Goal: Information Seeking & Learning: Check status

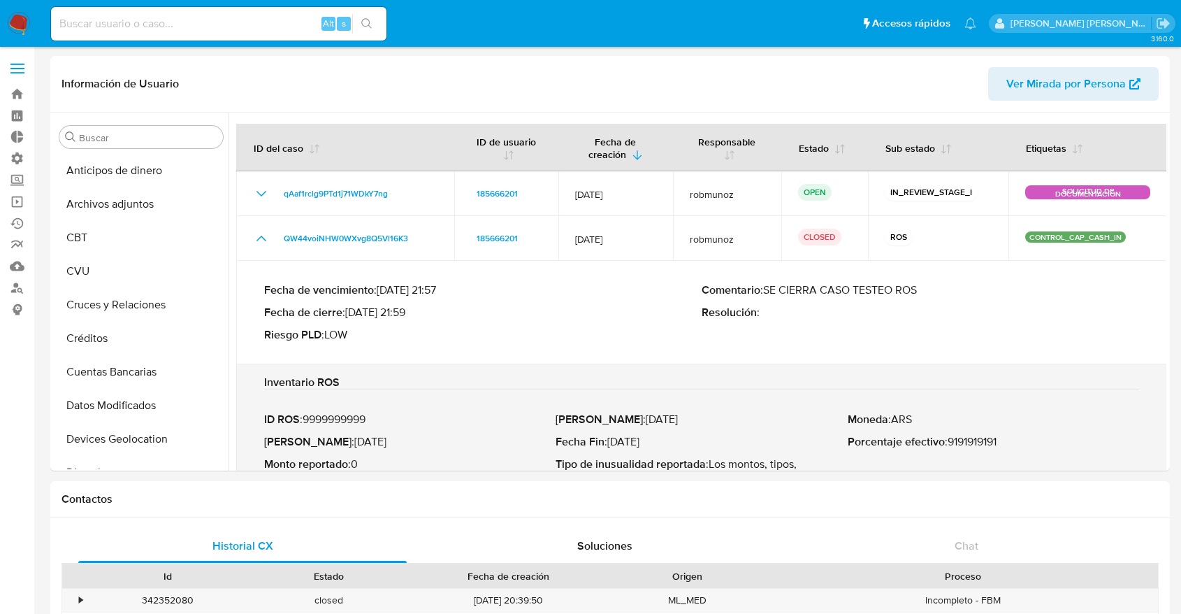
select select "10"
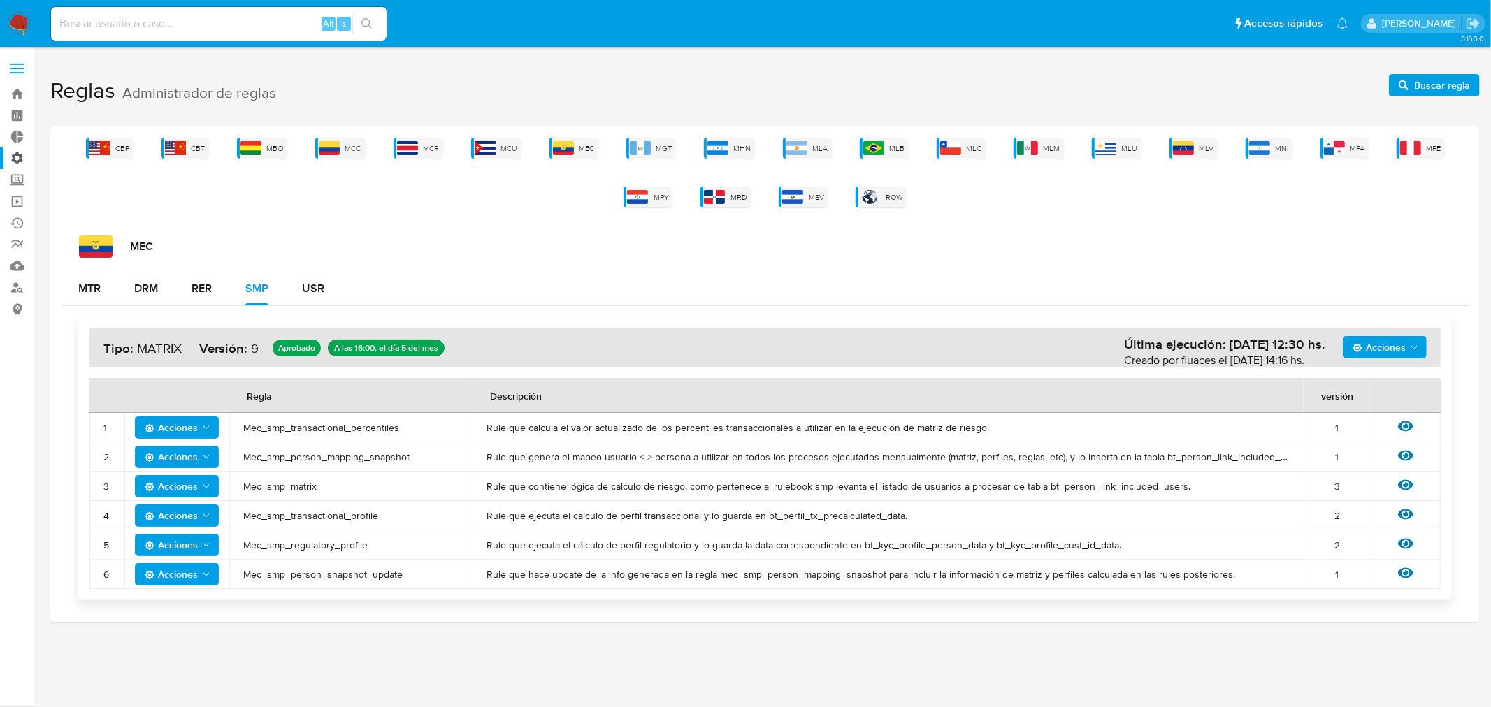
click at [25, 155] on label "Administración" at bounding box center [83, 158] width 166 height 22
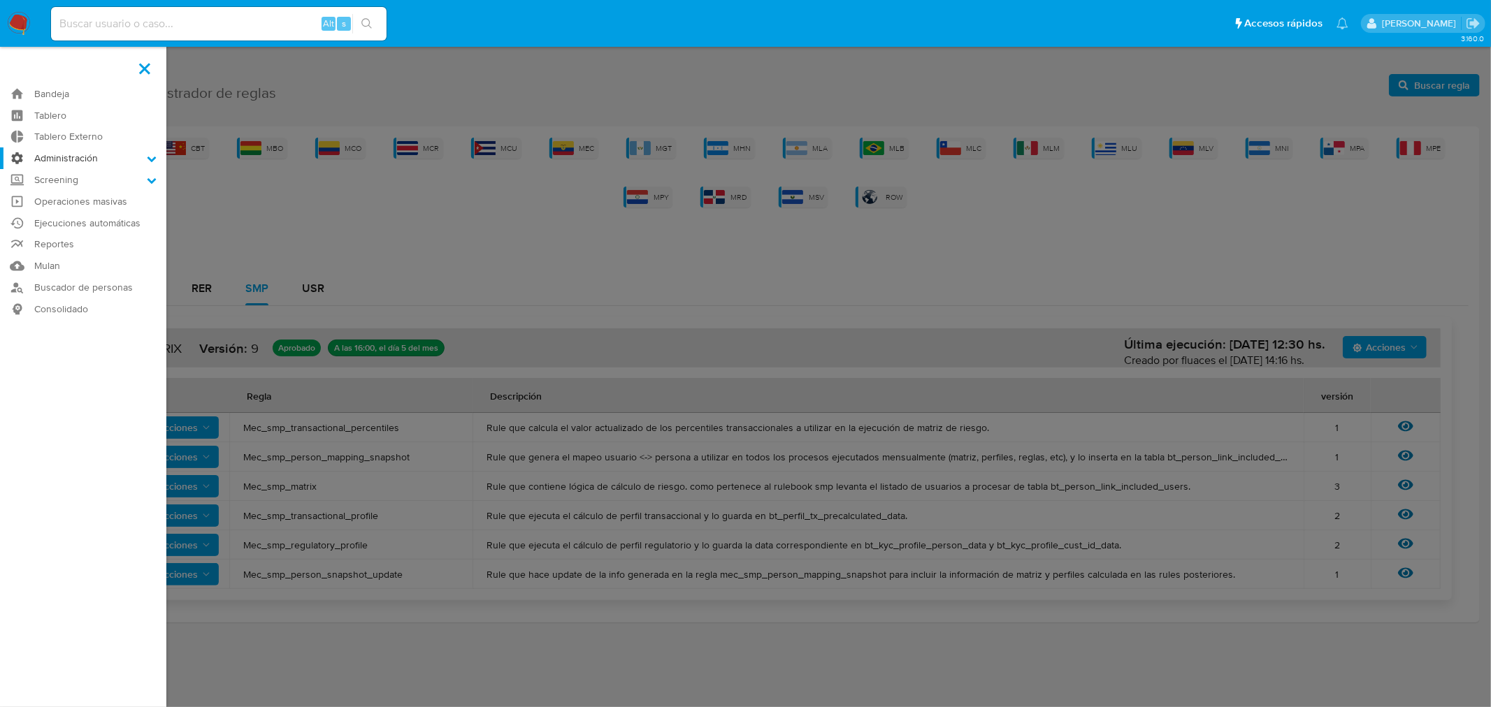
click at [0, 0] on input "Administración" at bounding box center [0, 0] width 0 height 0
click at [64, 192] on link "Roles" at bounding box center [83, 195] width 166 height 17
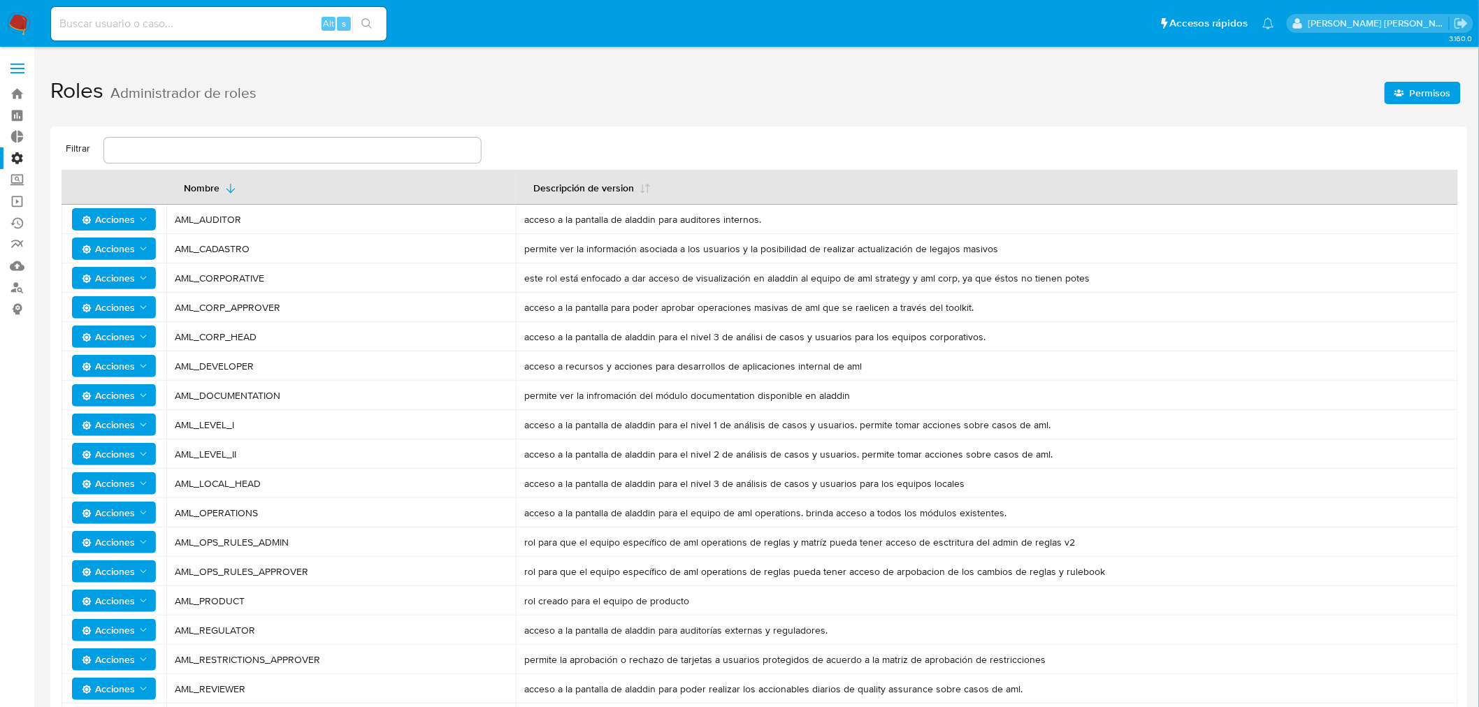
click at [147, 480] on icon "Acciones" at bounding box center [143, 483] width 11 height 11
click at [109, 523] on button "Usuarios" at bounding box center [117, 519] width 126 height 34
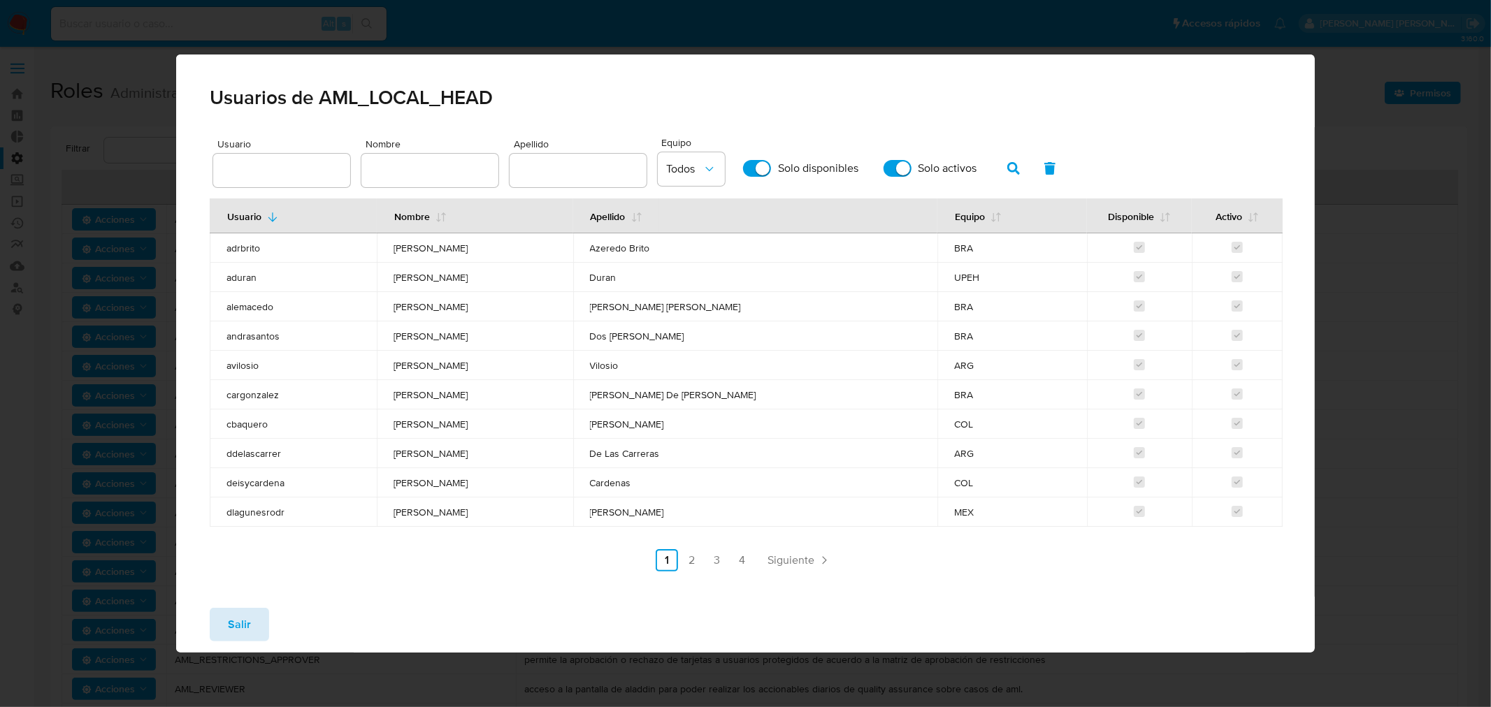
click at [220, 634] on button "Salir" at bounding box center [239, 625] width 59 height 34
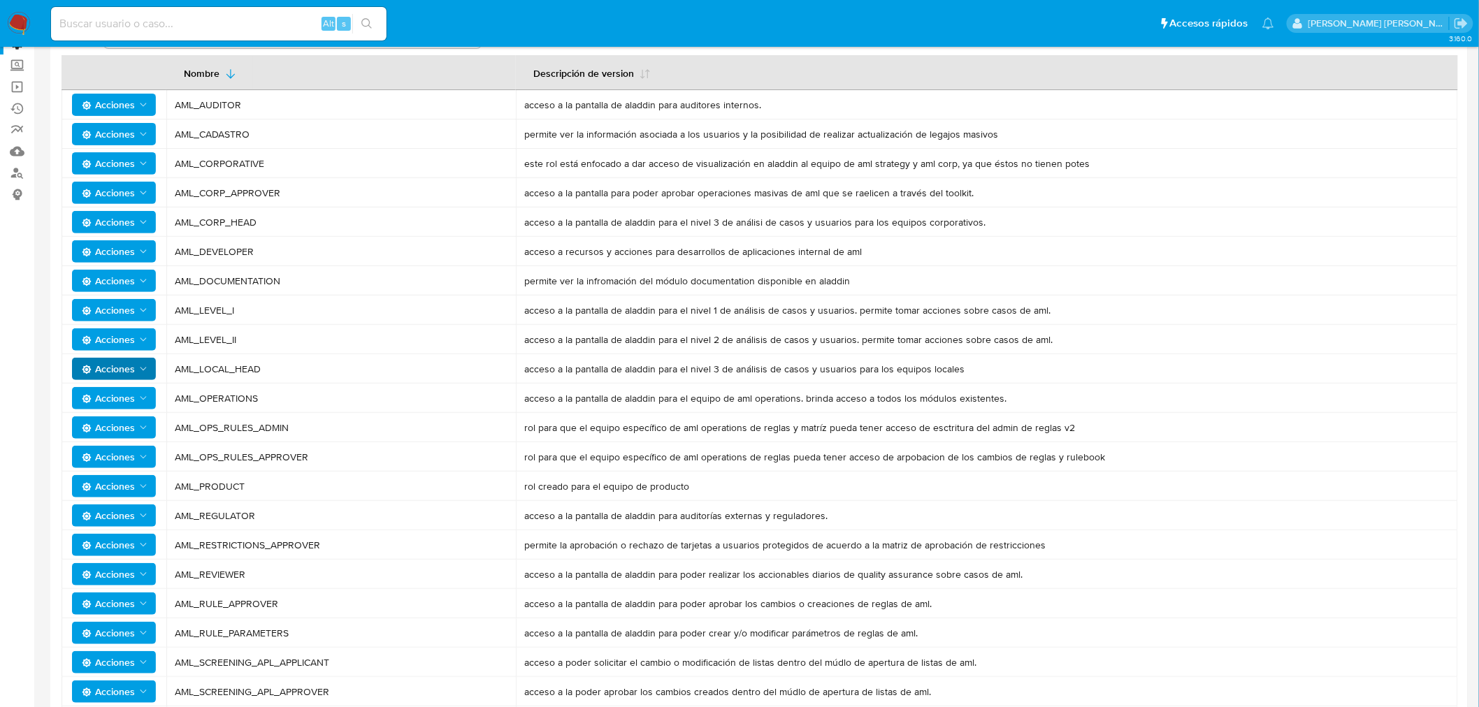
scroll to position [87, 0]
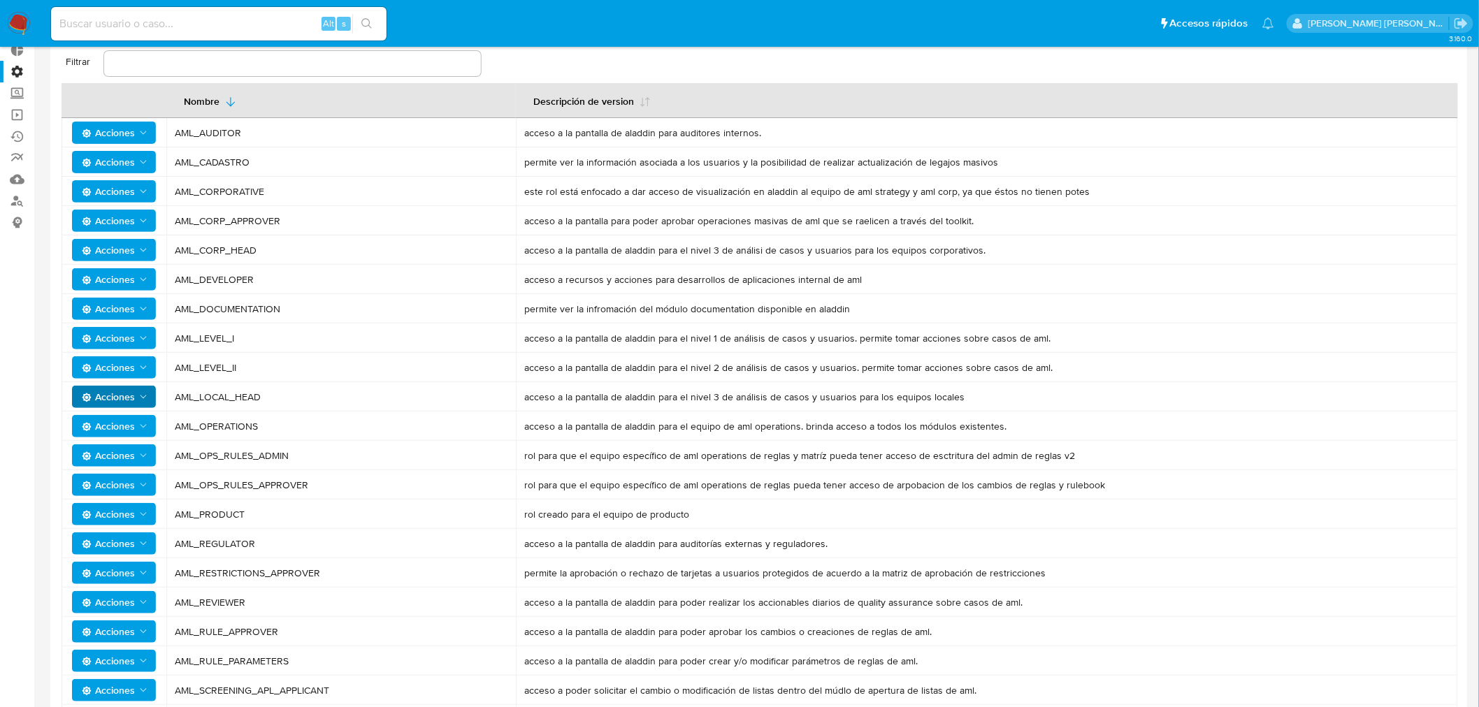
click at [138, 370] on icon "Acciones" at bounding box center [143, 367] width 11 height 11
click at [127, 408] on button "Usuarios" at bounding box center [117, 403] width 126 height 34
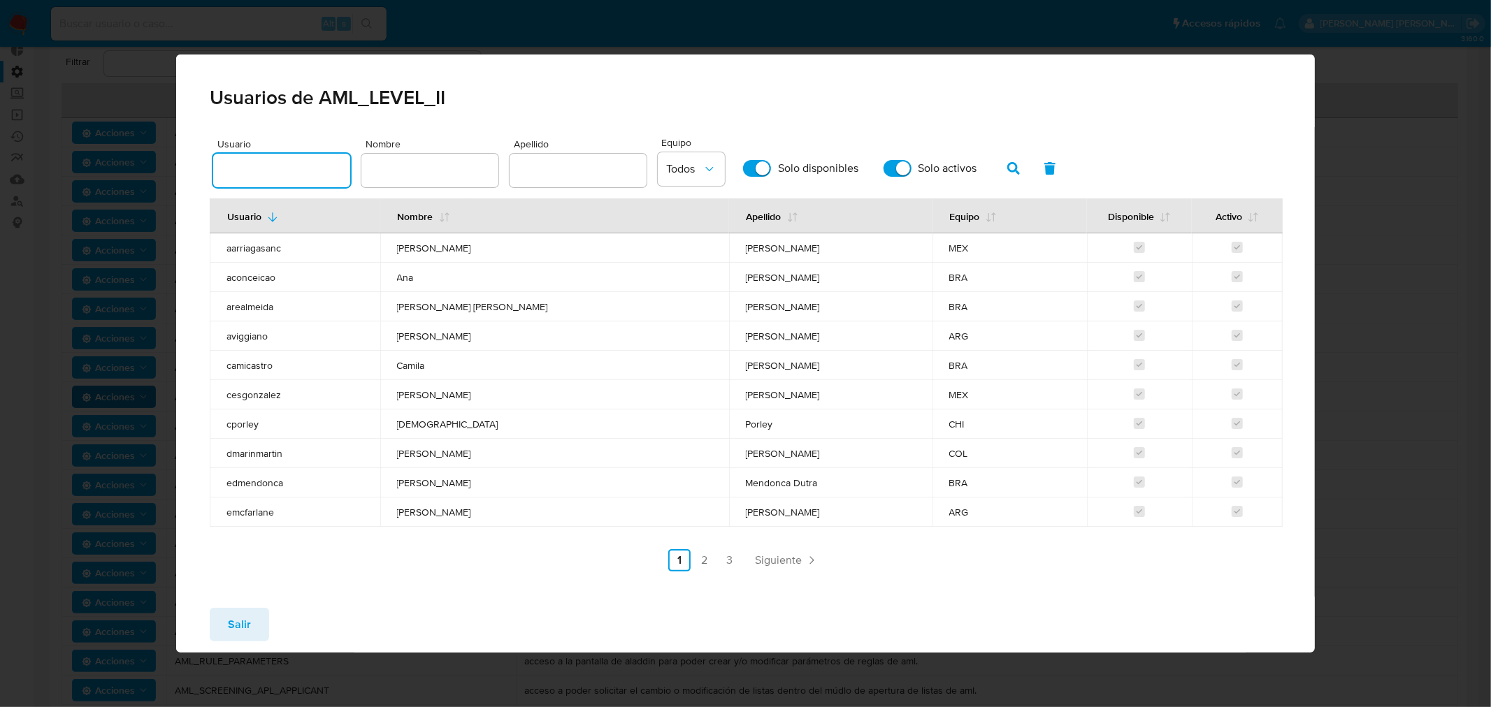
click at [306, 173] on input "text" at bounding box center [281, 170] width 137 height 18
click at [540, 166] on input "text" at bounding box center [578, 170] width 137 height 18
click at [707, 162] on button "Todos" at bounding box center [691, 169] width 67 height 34
click at [678, 213] on div "ARG" at bounding box center [683, 202] width 36 height 34
drag, startPoint x: 542, startPoint y: 177, endPoint x: 459, endPoint y: 162, distance: 83.8
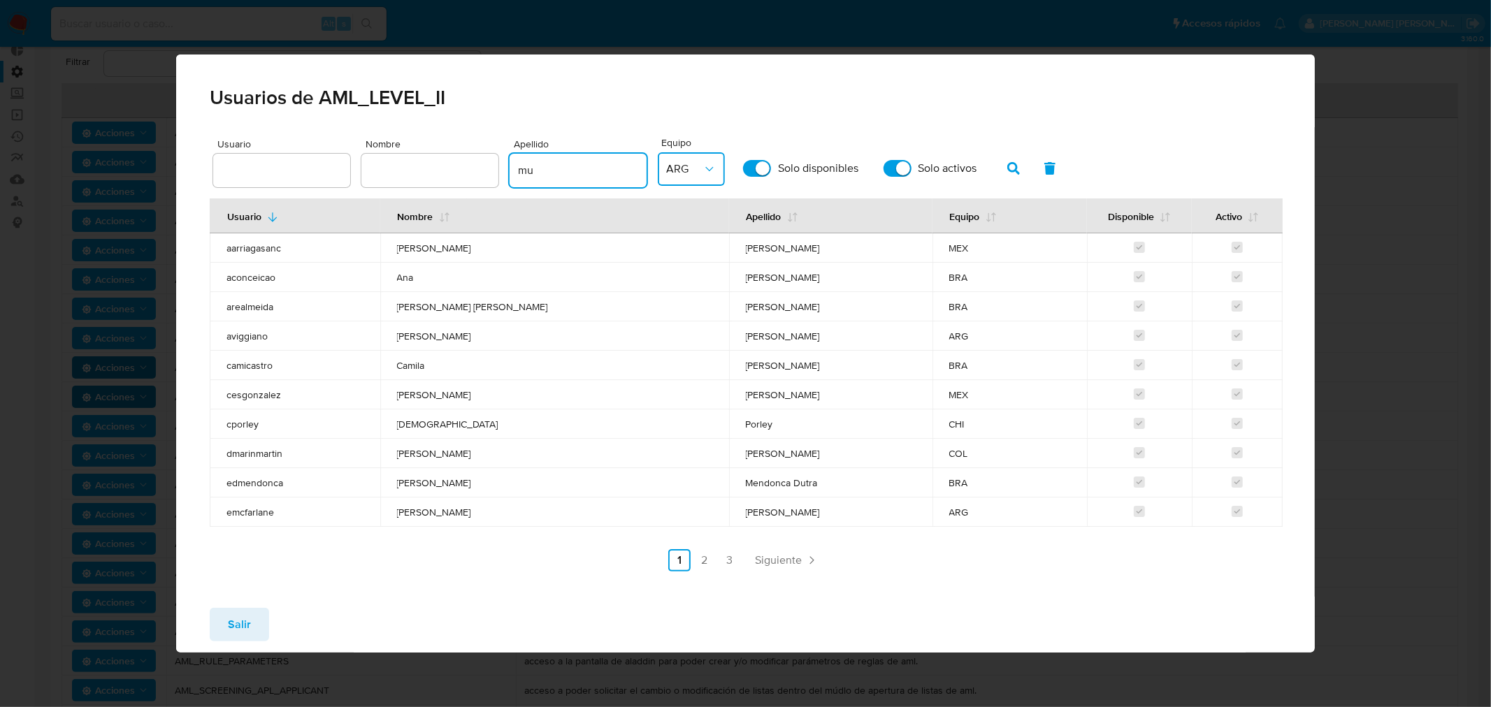
click at [459, 162] on div "Usuario Nombre Apellido mu Equipo ARG Solo disponibles Solo activos" at bounding box center [745, 162] width 1065 height 57
type input "m"
click at [459, 164] on input "text" at bounding box center [429, 170] width 137 height 18
type input "santiago"
click at [1007, 171] on icon "button" at bounding box center [1013, 168] width 13 height 13
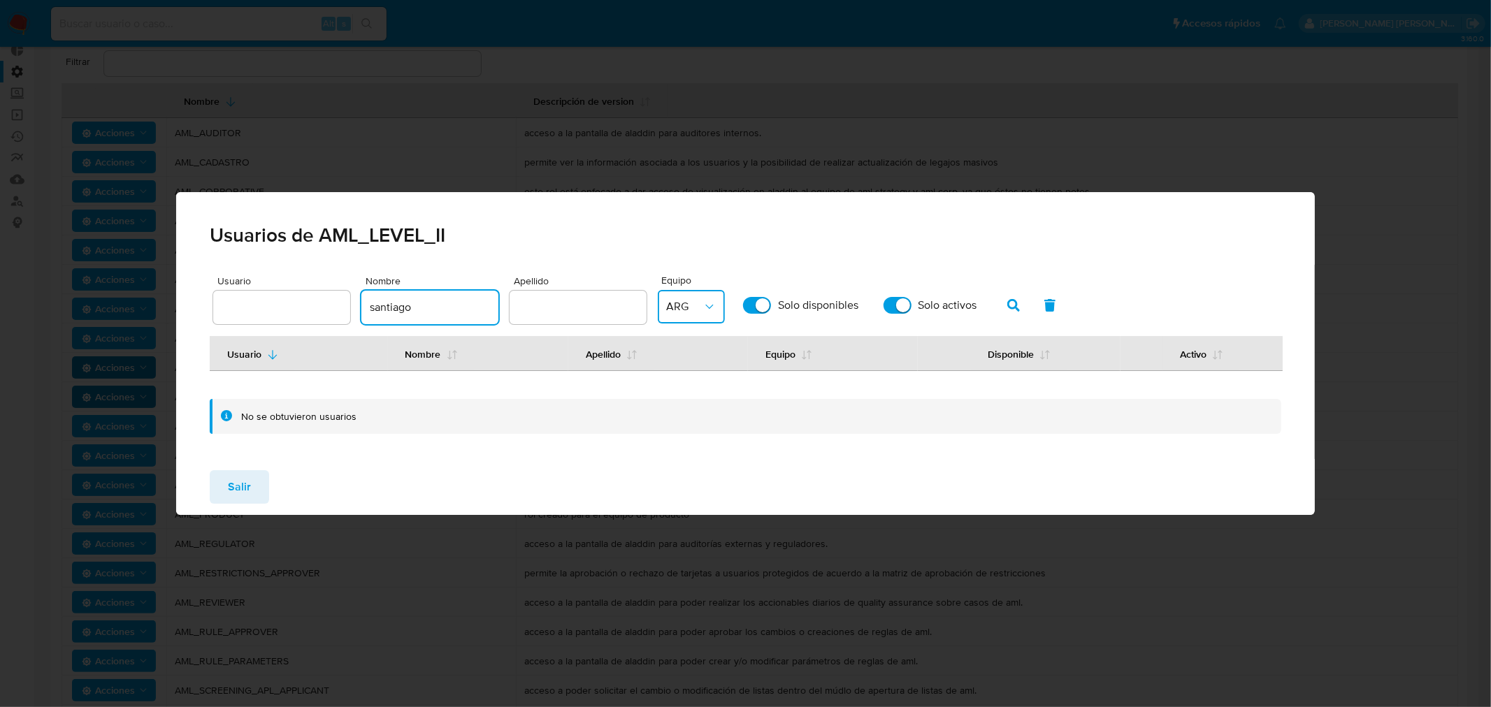
drag, startPoint x: 443, startPoint y: 315, endPoint x: 352, endPoint y: 292, distance: 94.3
click at [352, 292] on div "Usuario Nombre santiago Apellido Equipo ARG Solo disponibles Solo activos" at bounding box center [745, 300] width 1065 height 57
type input "valeria"
click at [1010, 303] on icon "button" at bounding box center [1013, 305] width 13 height 13
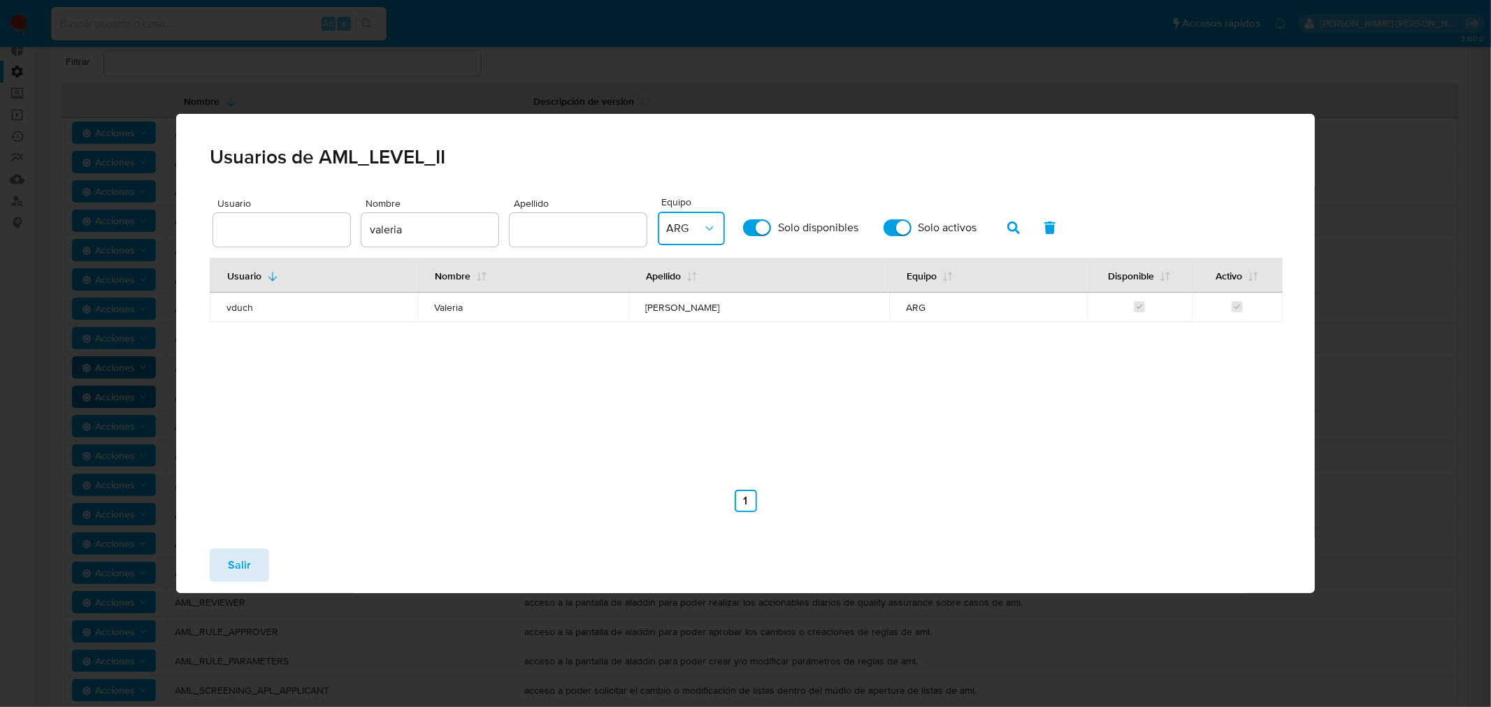
click at [233, 573] on span "Salir" at bounding box center [239, 565] width 23 height 31
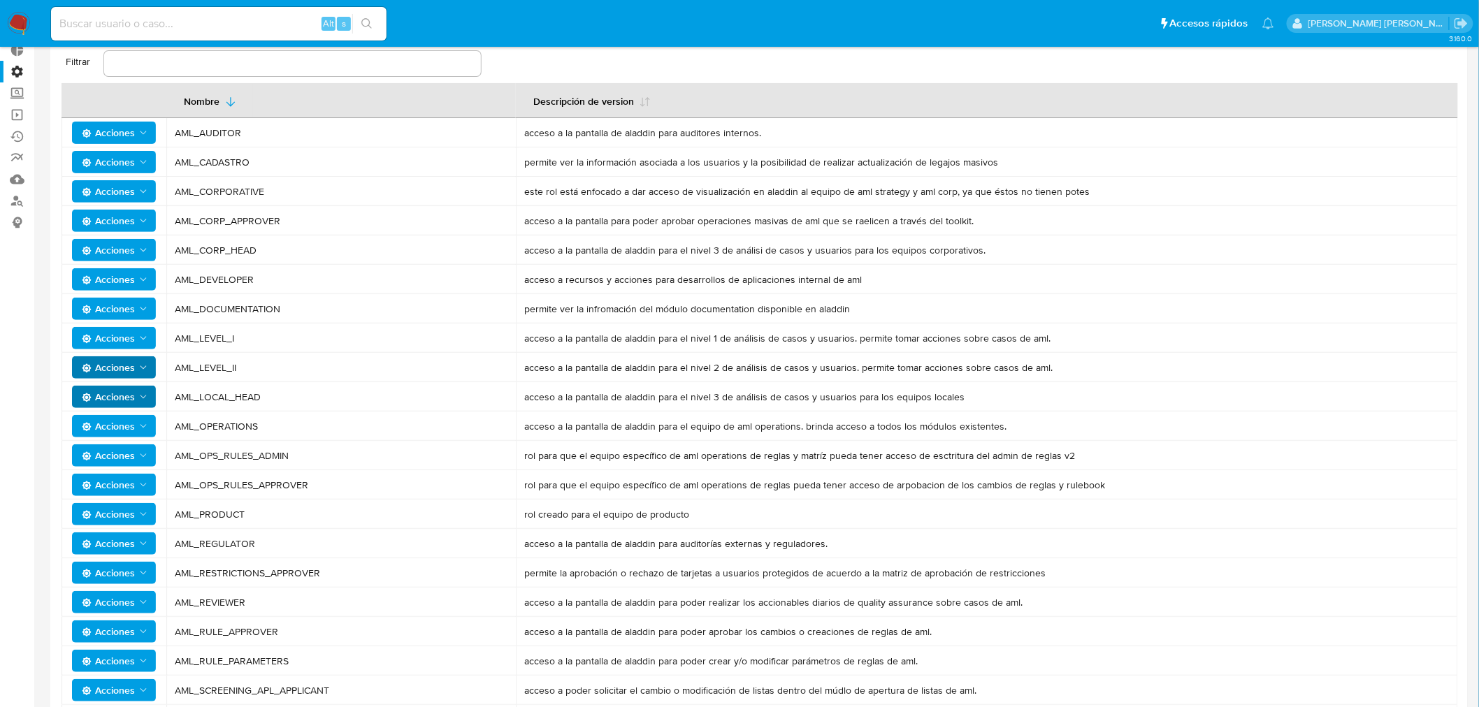
click at [243, 252] on span "AML_CORP_HEAD" at bounding box center [341, 250] width 333 height 13
click at [218, 401] on span "AML_LOCAL_HEAD" at bounding box center [341, 397] width 333 height 13
click at [218, 400] on span "AML_LOCAL_HEAD" at bounding box center [341, 397] width 333 height 13
click at [218, 401] on span "AML_LOCAL_HEAD" at bounding box center [341, 397] width 333 height 13
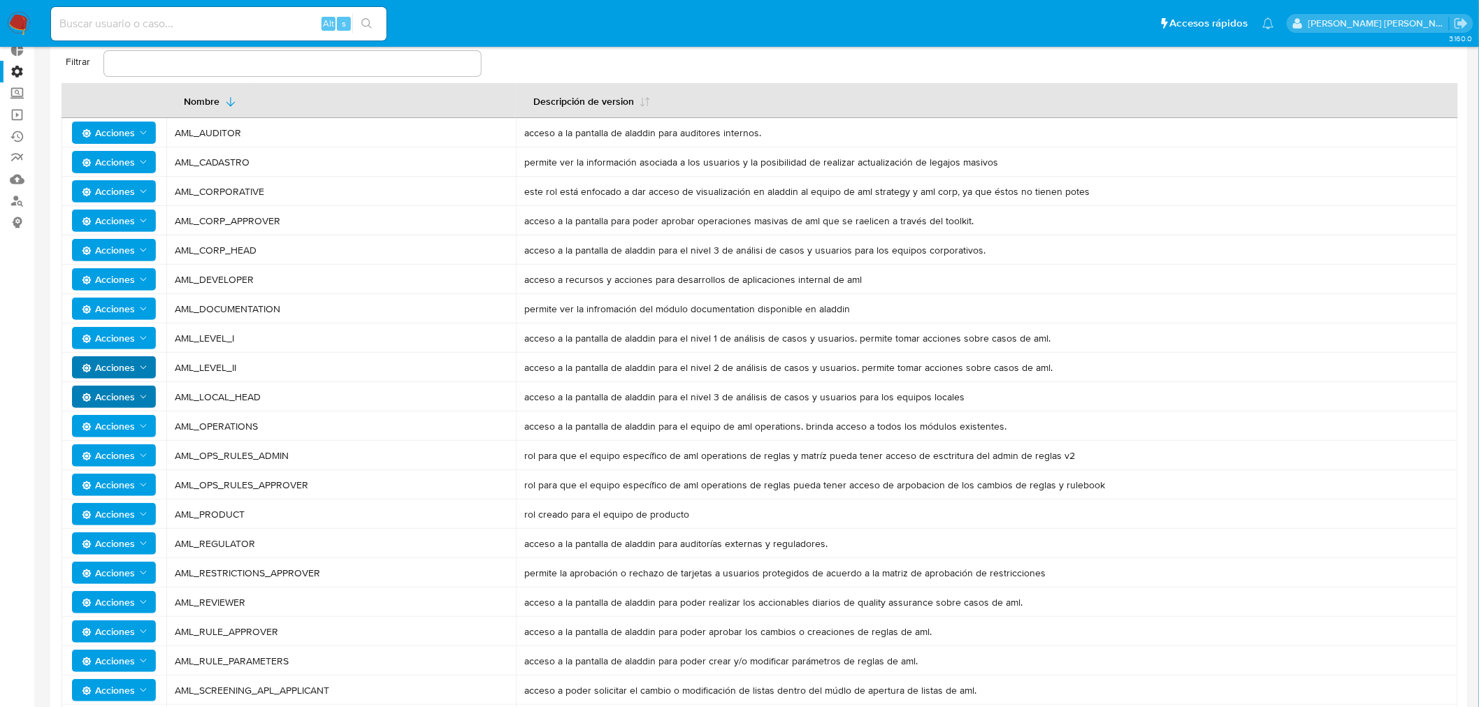
click at [218, 401] on span "AML_LOCAL_HEAD" at bounding box center [341, 397] width 333 height 13
click at [208, 340] on span "AML_LEVEL_I" at bounding box center [341, 338] width 333 height 13
click at [211, 373] on span "AML_LEVEL_II" at bounding box center [341, 367] width 333 height 13
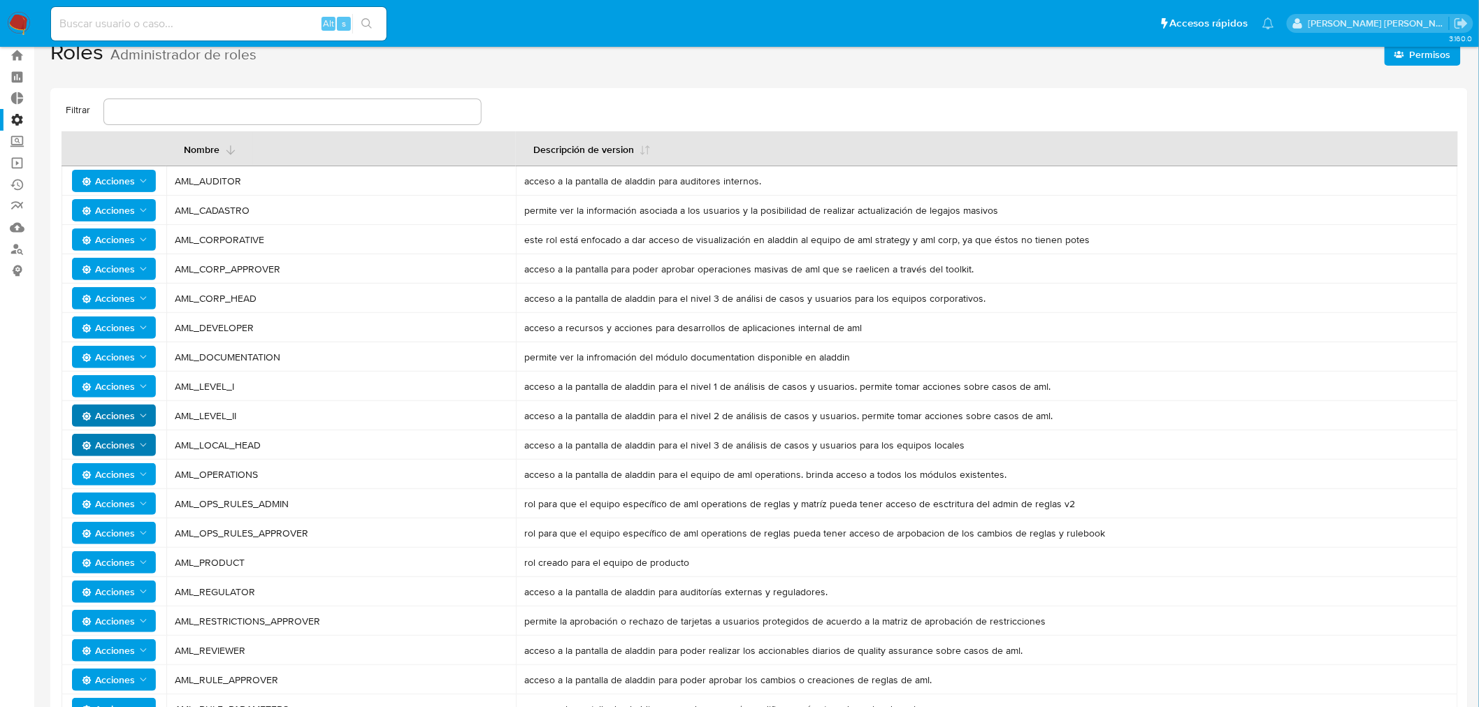
scroll to position [0, 0]
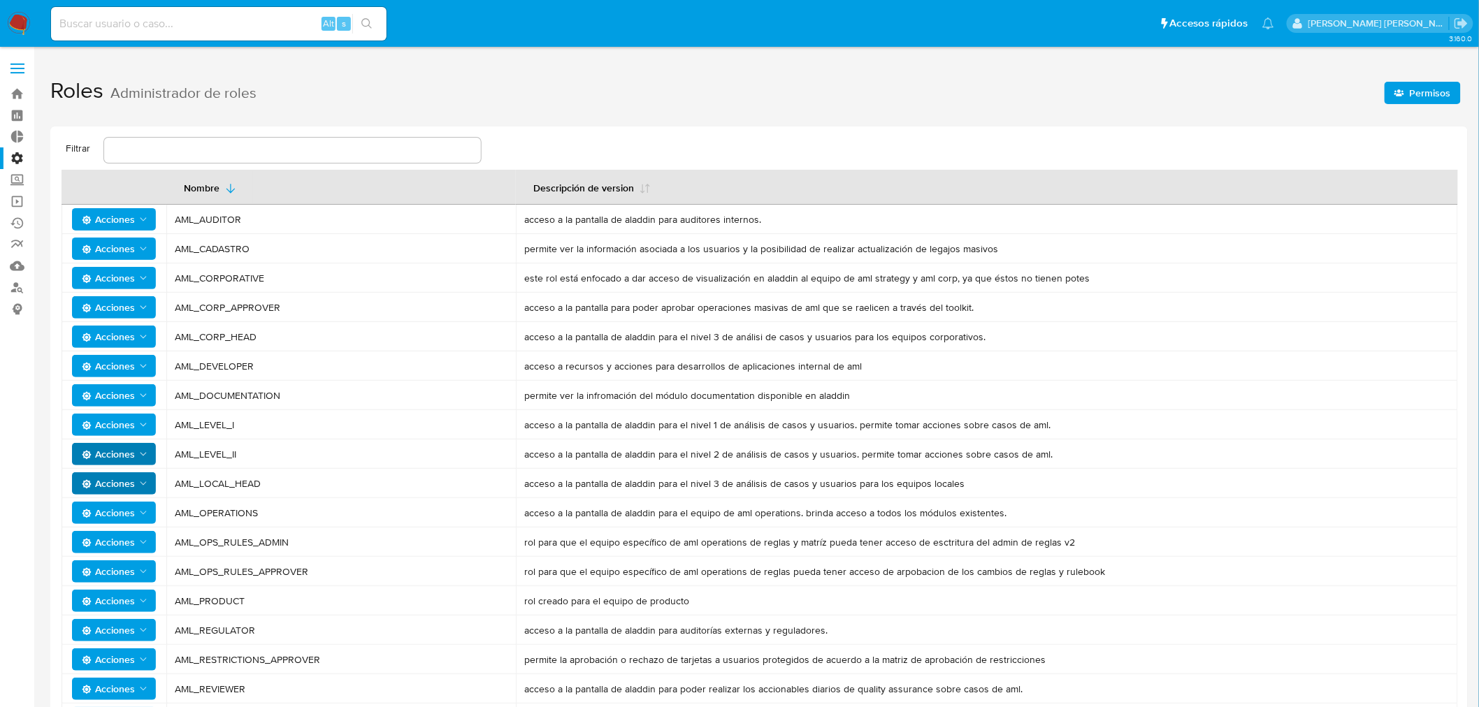
click at [20, 158] on label "Administración" at bounding box center [83, 158] width 166 height 22
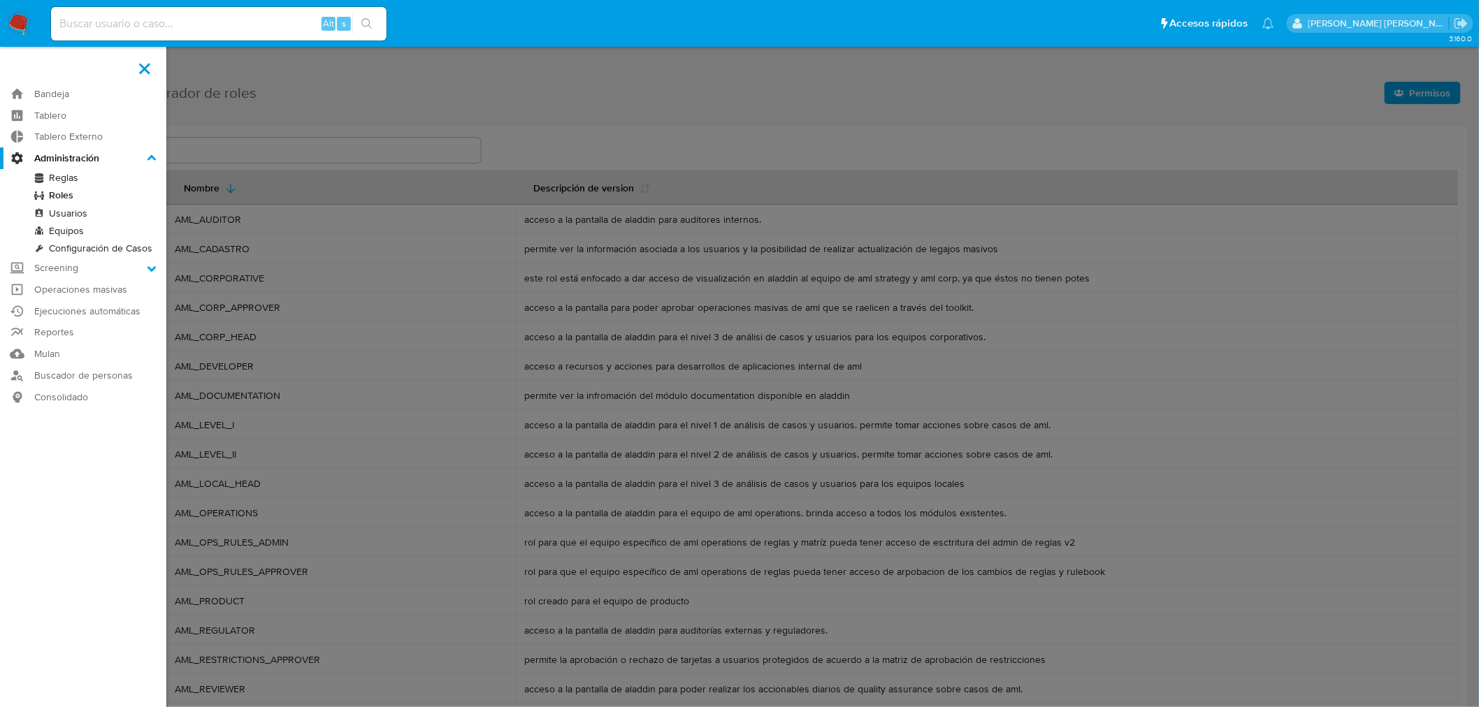
click at [0, 0] on input "Administración" at bounding box center [0, 0] width 0 height 0
click at [69, 178] on link "Reglas" at bounding box center [83, 177] width 166 height 17
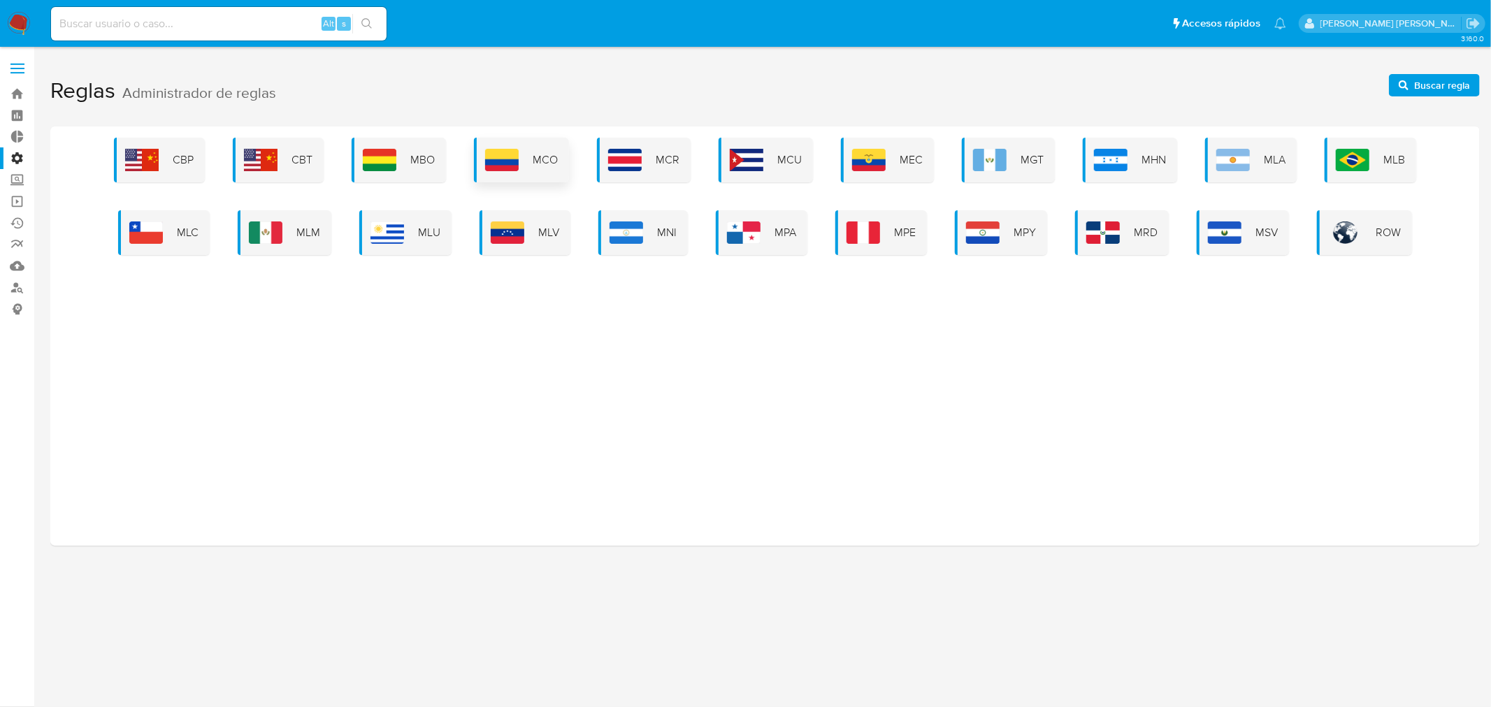
click at [530, 159] on div "MCO" at bounding box center [521, 160] width 95 height 45
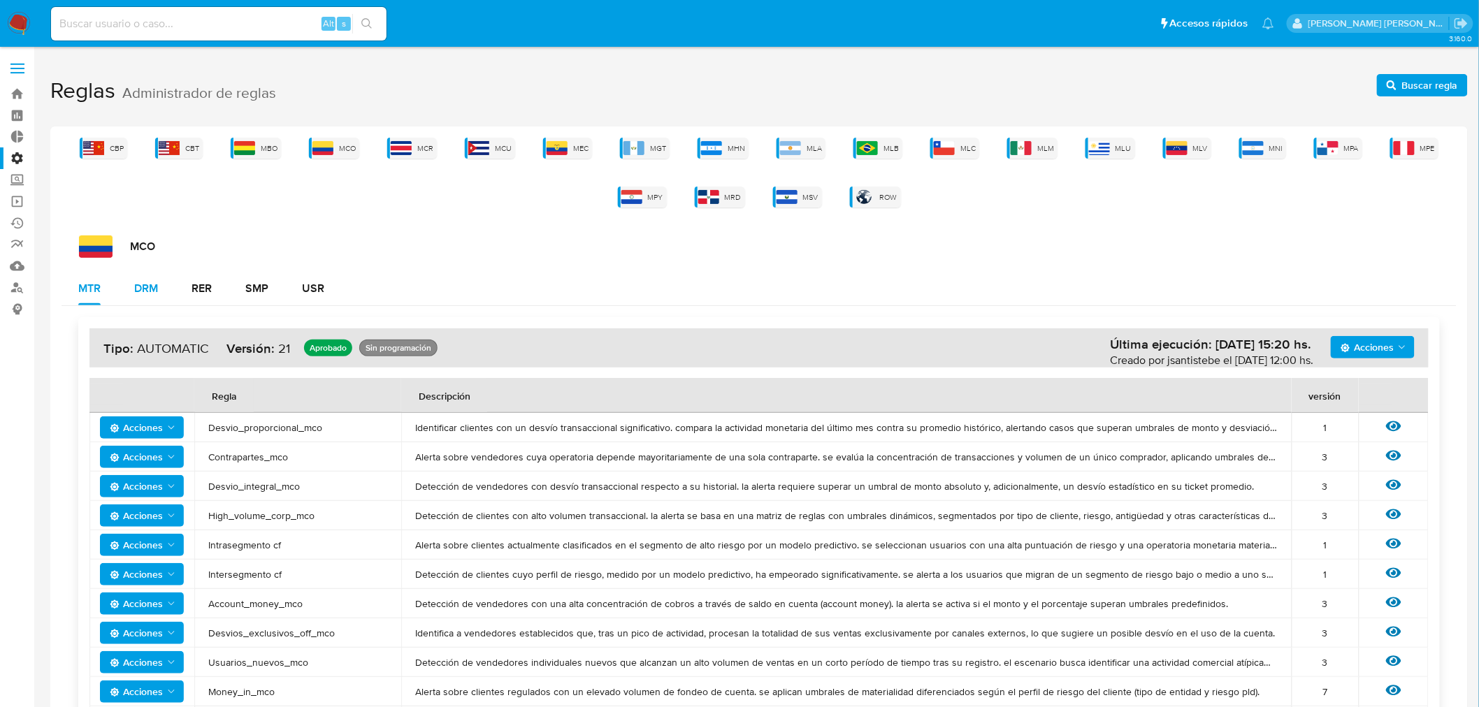
click at [166, 284] on button "DRM" at bounding box center [145, 289] width 57 height 34
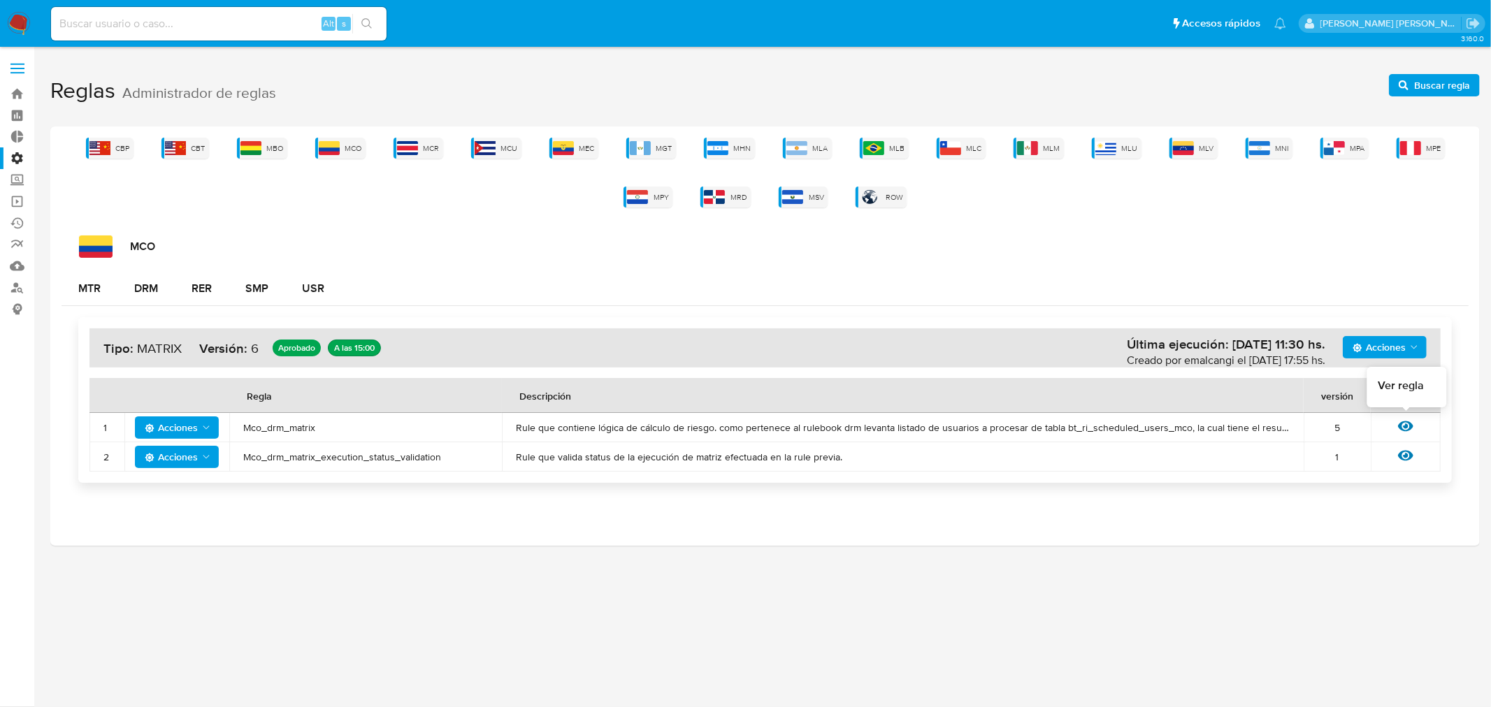
click at [1406, 421] on icon at bounding box center [1405, 426] width 15 height 15
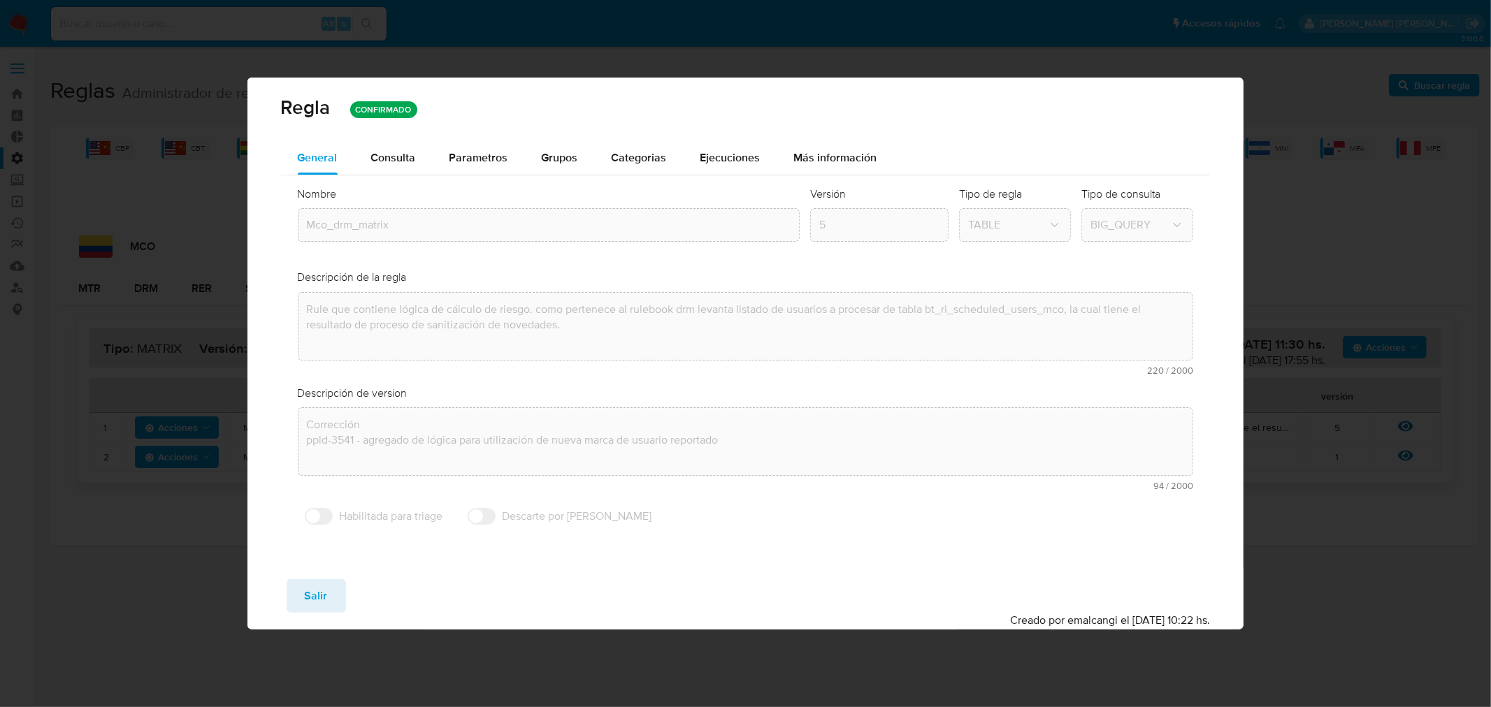
drag, startPoint x: 396, startPoint y: 157, endPoint x: 422, endPoint y: 161, distance: 26.9
click at [396, 157] on span "Consulta" at bounding box center [393, 158] width 45 height 16
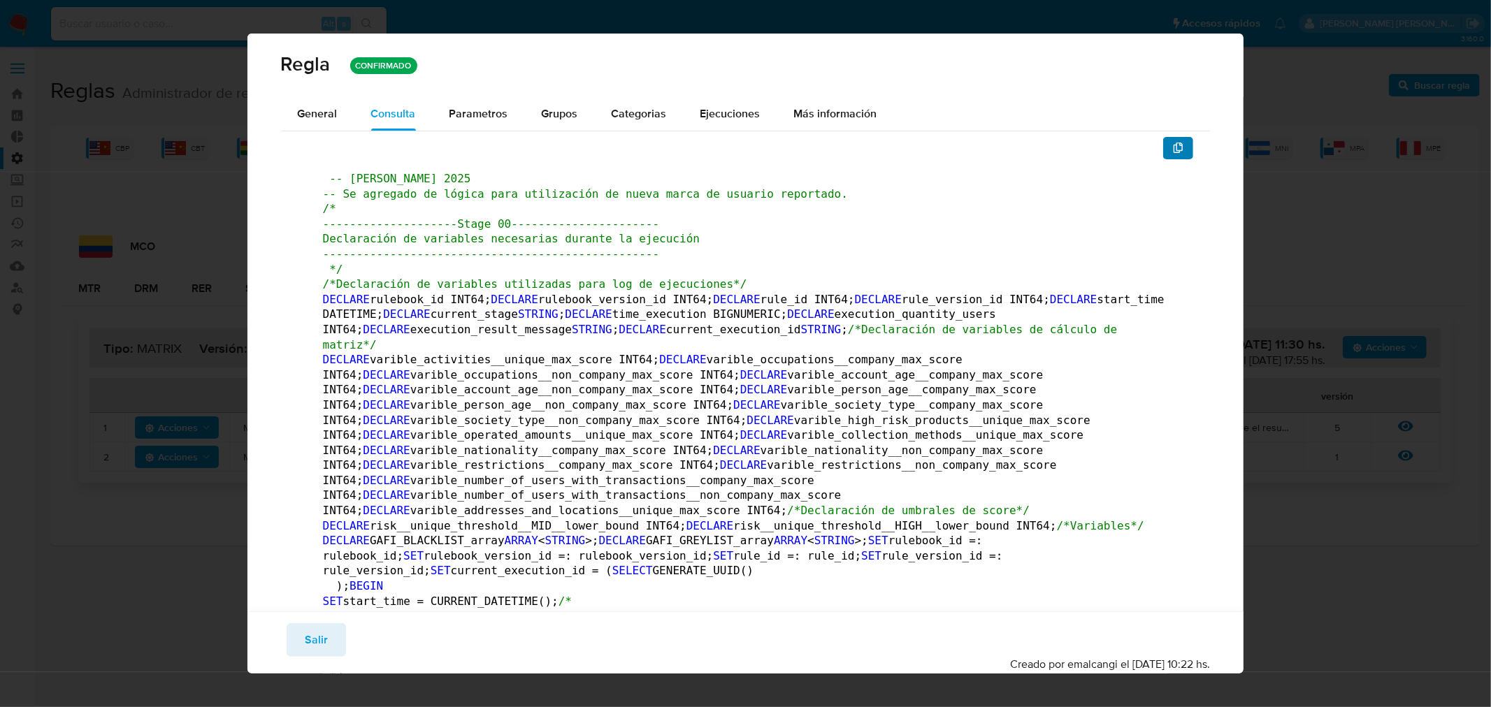
click at [1173, 154] on span "button" at bounding box center [1178, 148] width 11 height 20
drag, startPoint x: 319, startPoint y: 637, endPoint x: 122, endPoint y: 15, distance: 652.6
click at [320, 638] on span "Salir" at bounding box center [316, 640] width 23 height 31
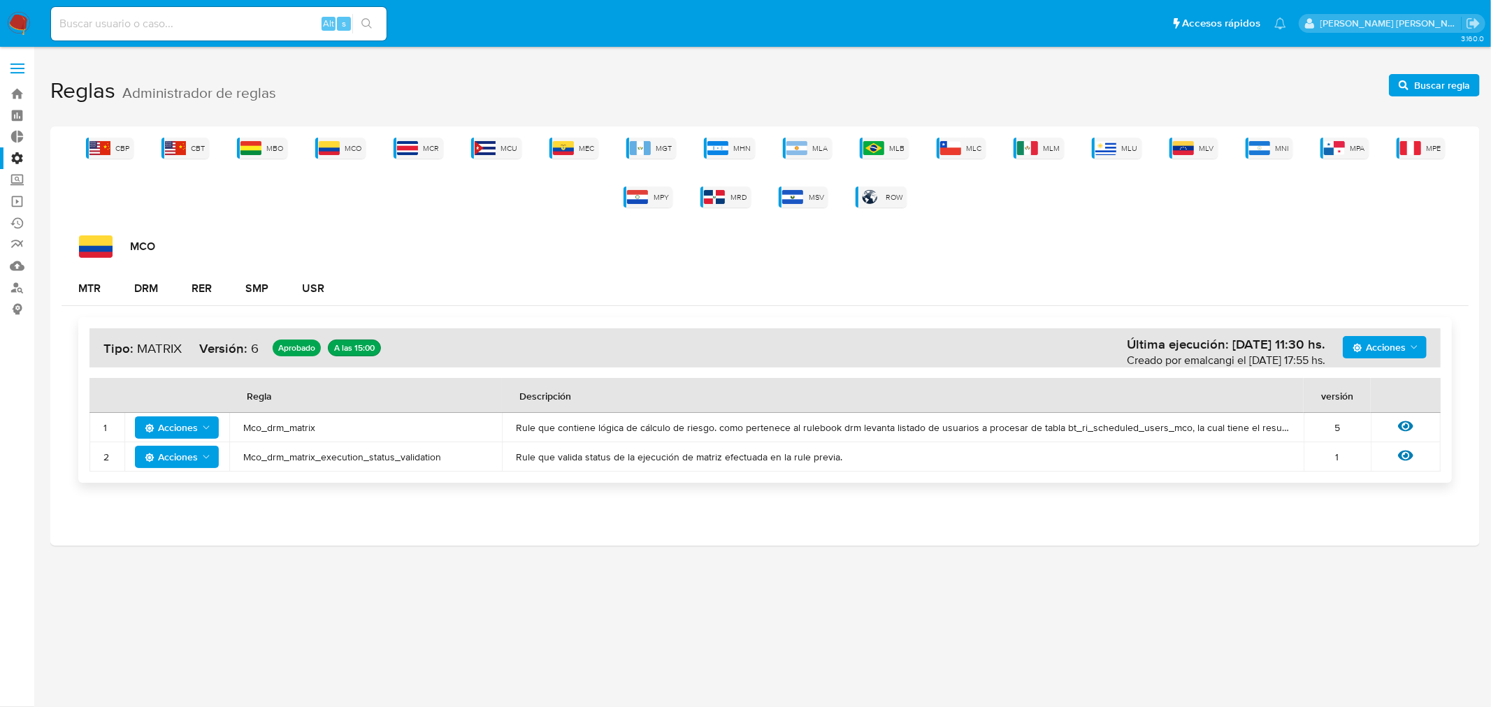
click at [141, 25] on input at bounding box center [219, 24] width 336 height 18
paste input "518833274"
type input "518833274"
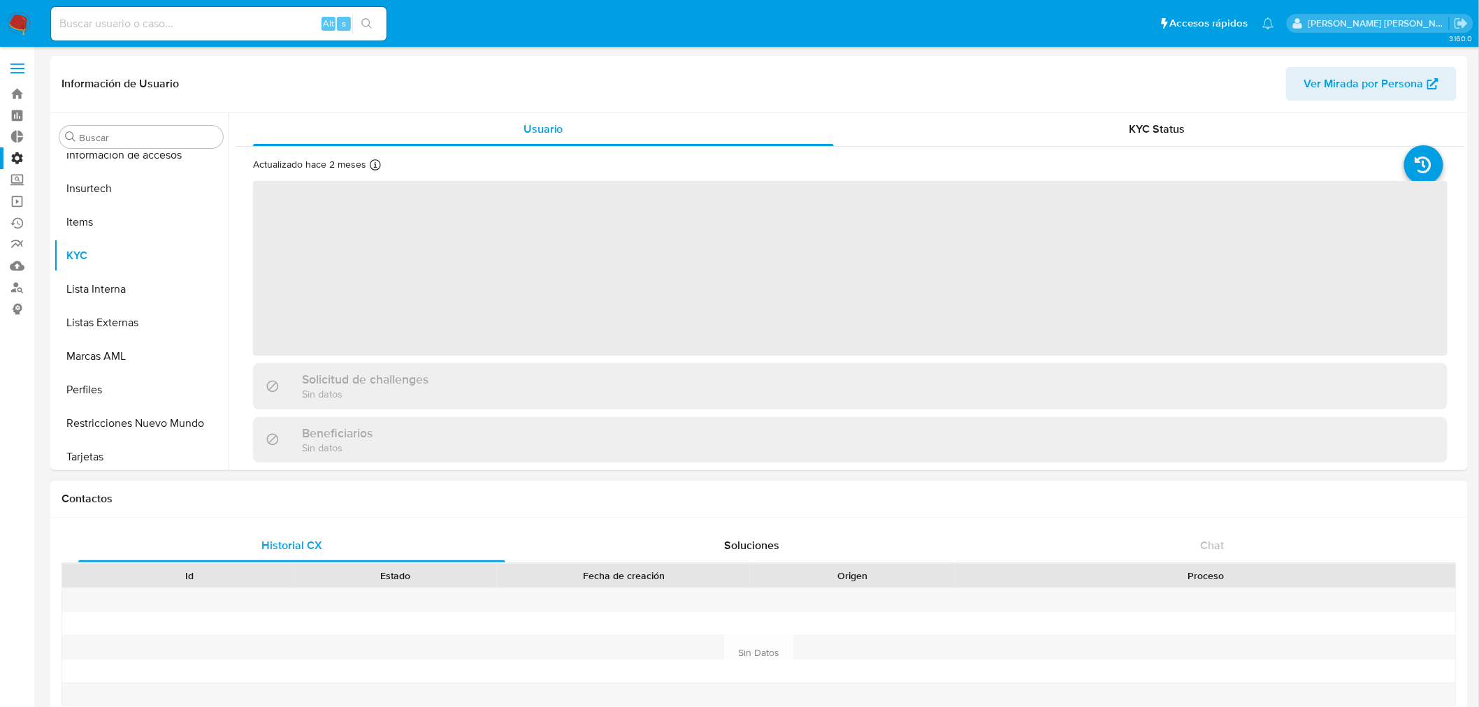
scroll to position [590, 0]
select select "10"
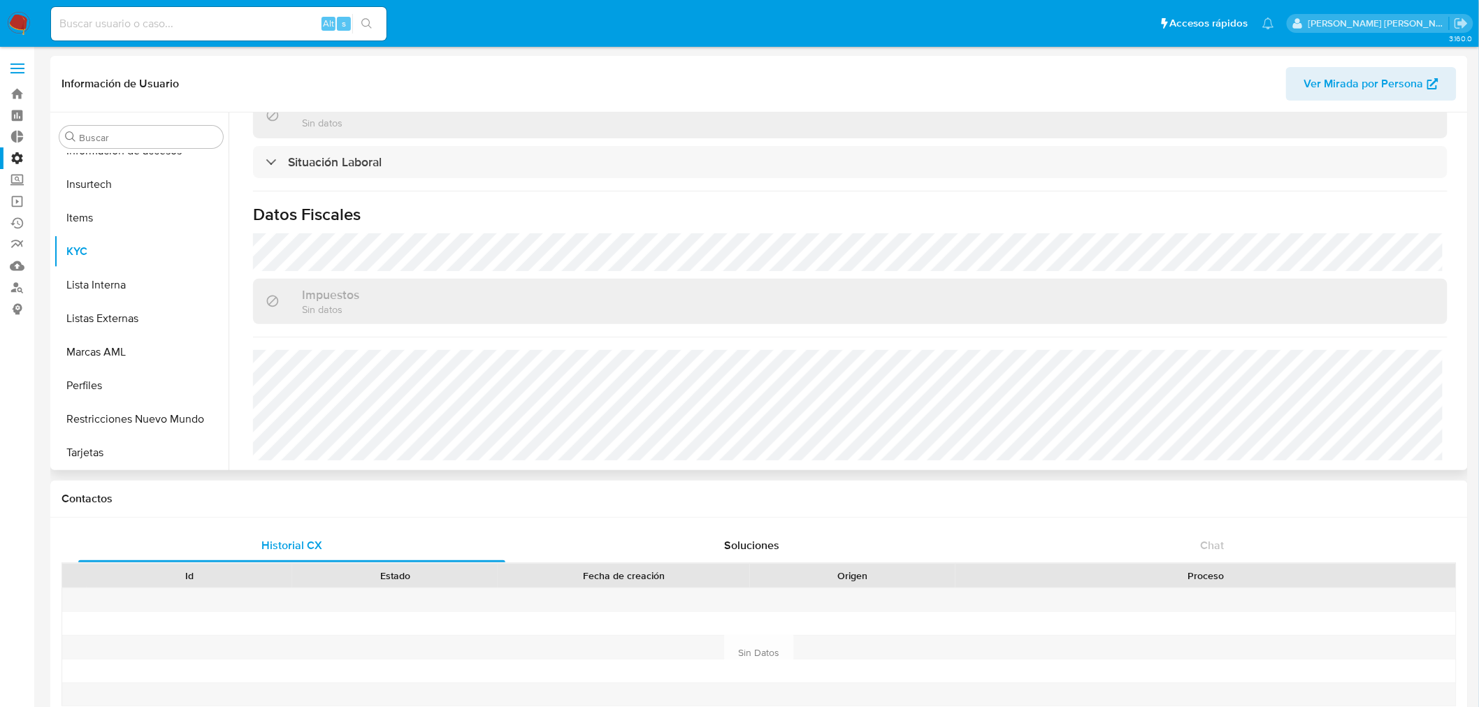
scroll to position [710, 0]
click at [254, 24] on input at bounding box center [219, 24] width 336 height 18
paste input "1402718906"
type input "1402718906"
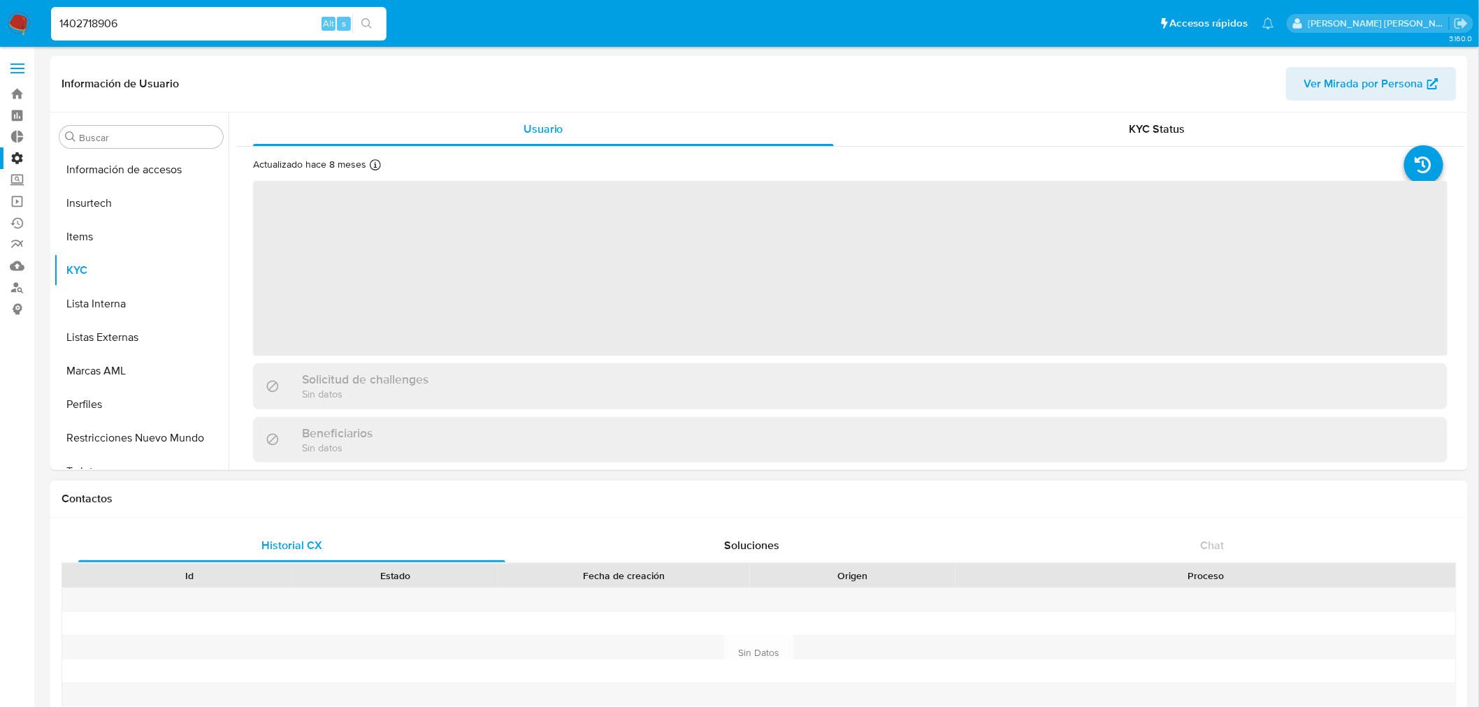
scroll to position [590, 0]
select select "10"
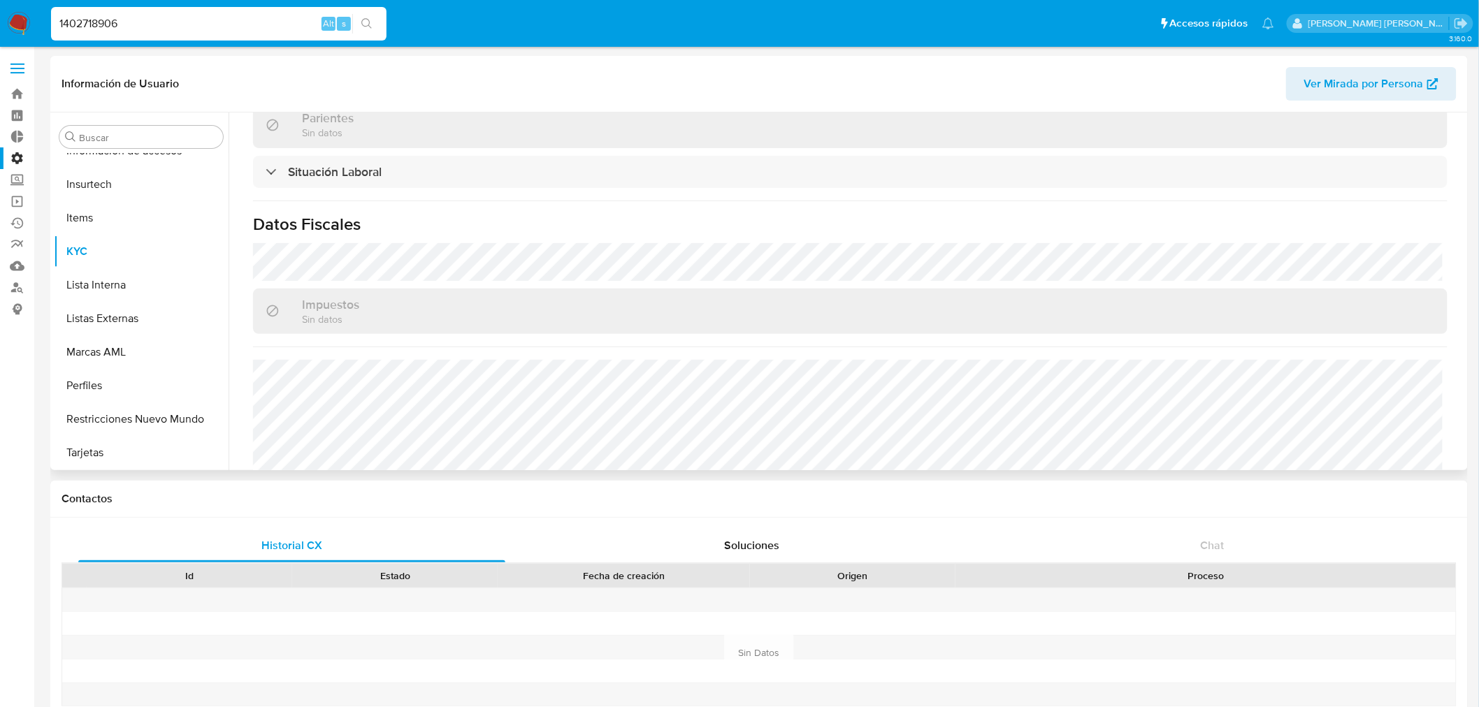
scroll to position [721, 0]
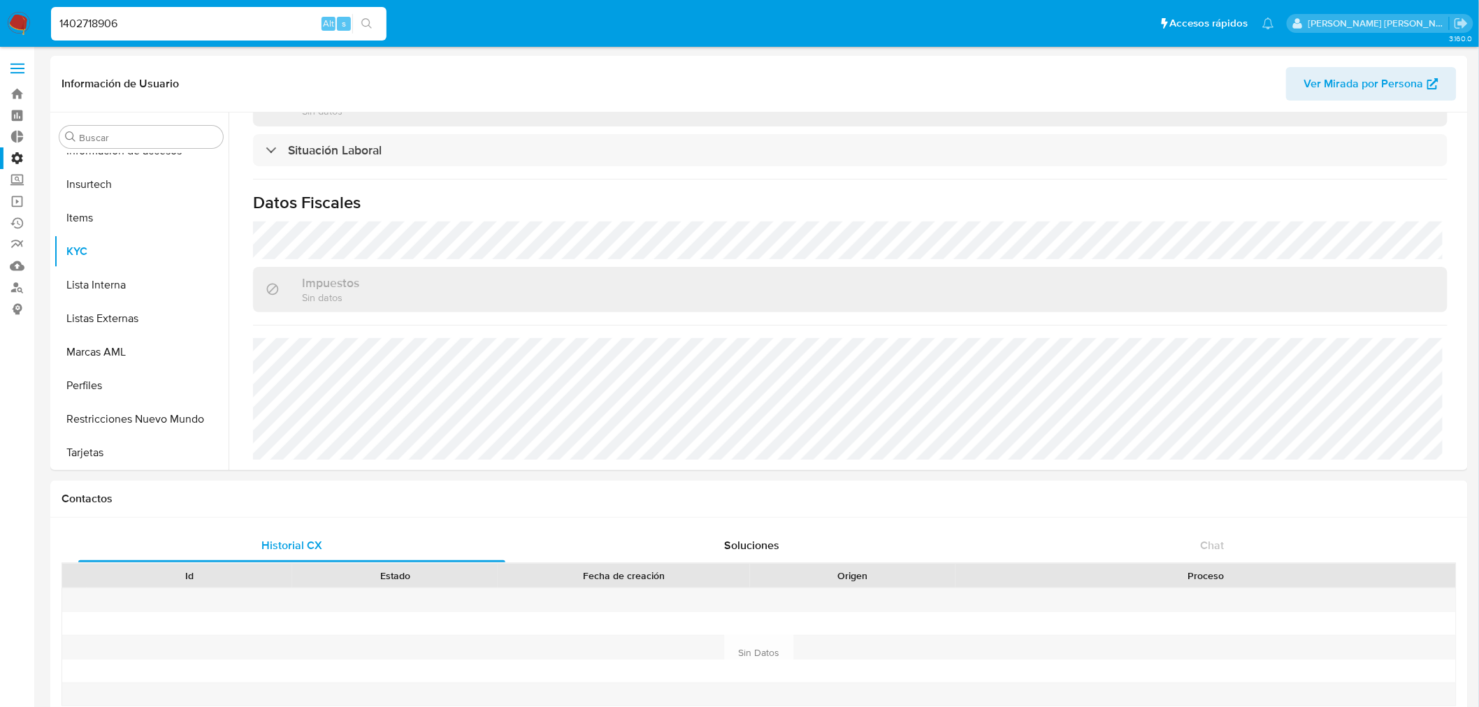
drag, startPoint x: 154, startPoint y: 20, endPoint x: 0, endPoint y: -26, distance: 161.0
paste input "75523443"
type input "75523443"
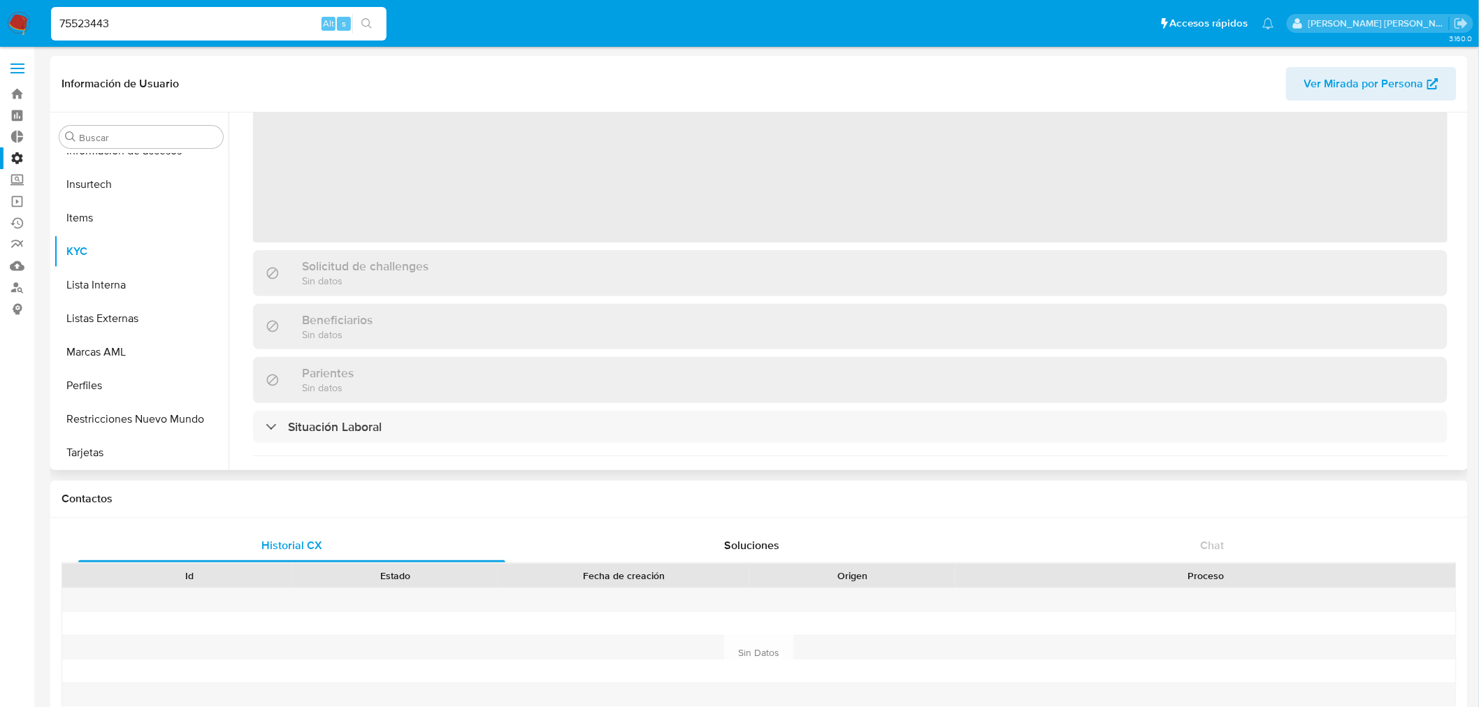
scroll to position [380, 0]
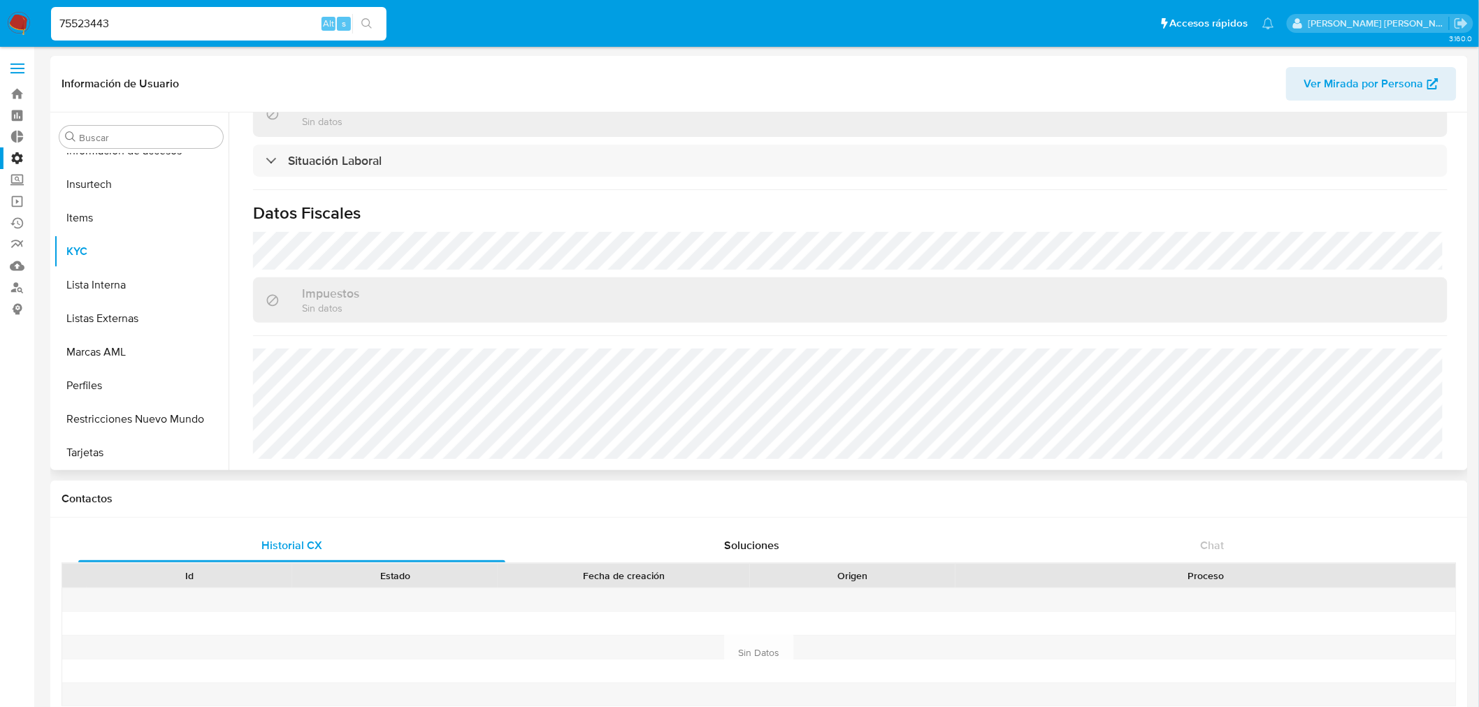
select select "10"
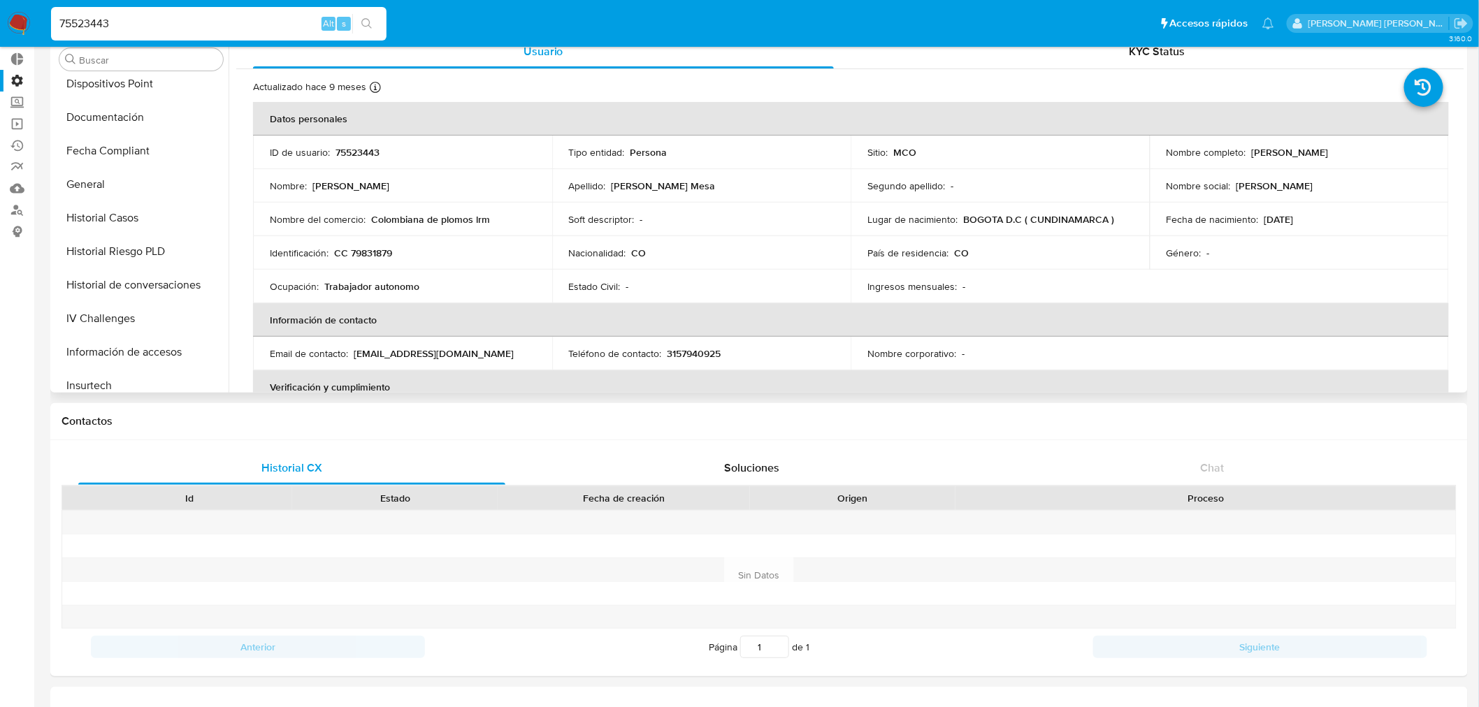
scroll to position [46, 0]
drag, startPoint x: 18, startPoint y: 80, endPoint x: 60, endPoint y: 107, distance: 49.6
click at [18, 80] on label "Administración" at bounding box center [83, 81] width 166 height 22
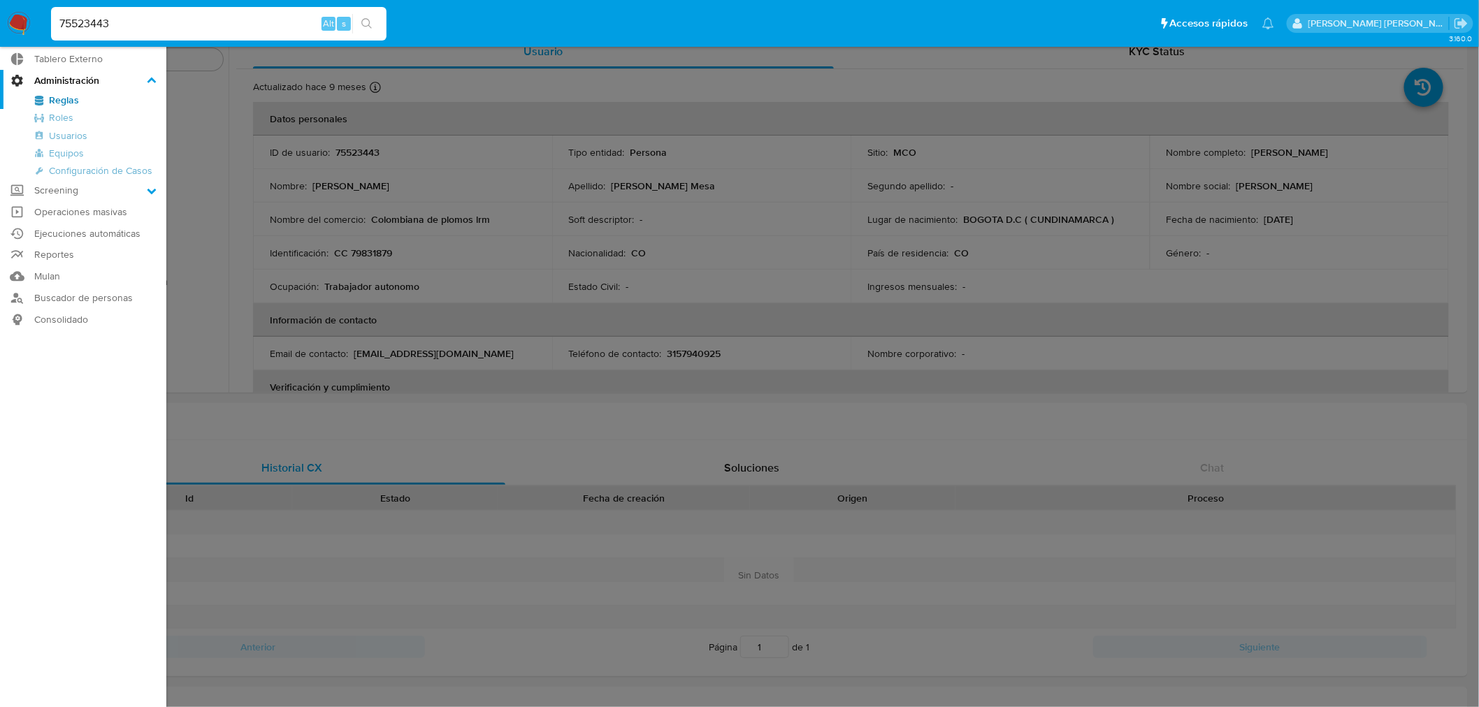
click at [0, 0] on input "Administración" at bounding box center [0, 0] width 0 height 0
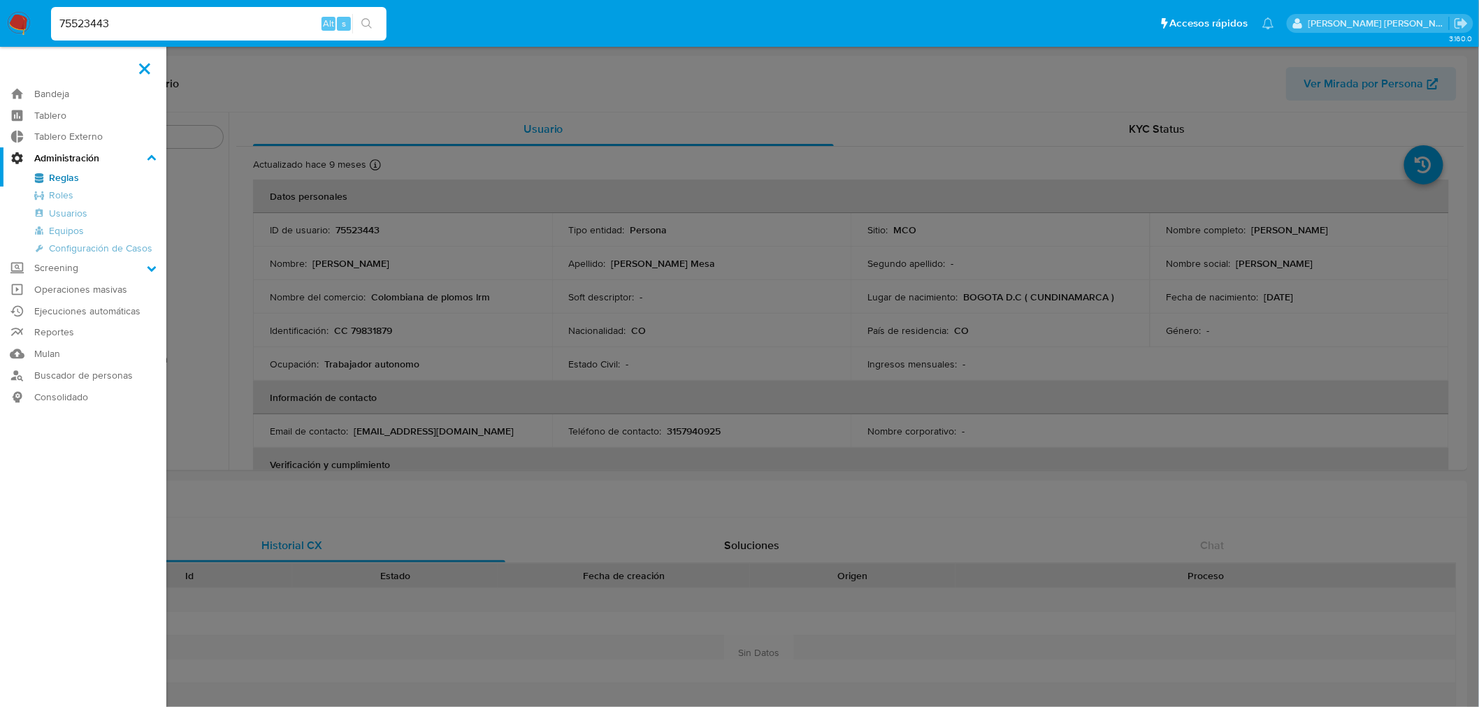
click at [70, 175] on link "Reglas" at bounding box center [83, 177] width 166 height 17
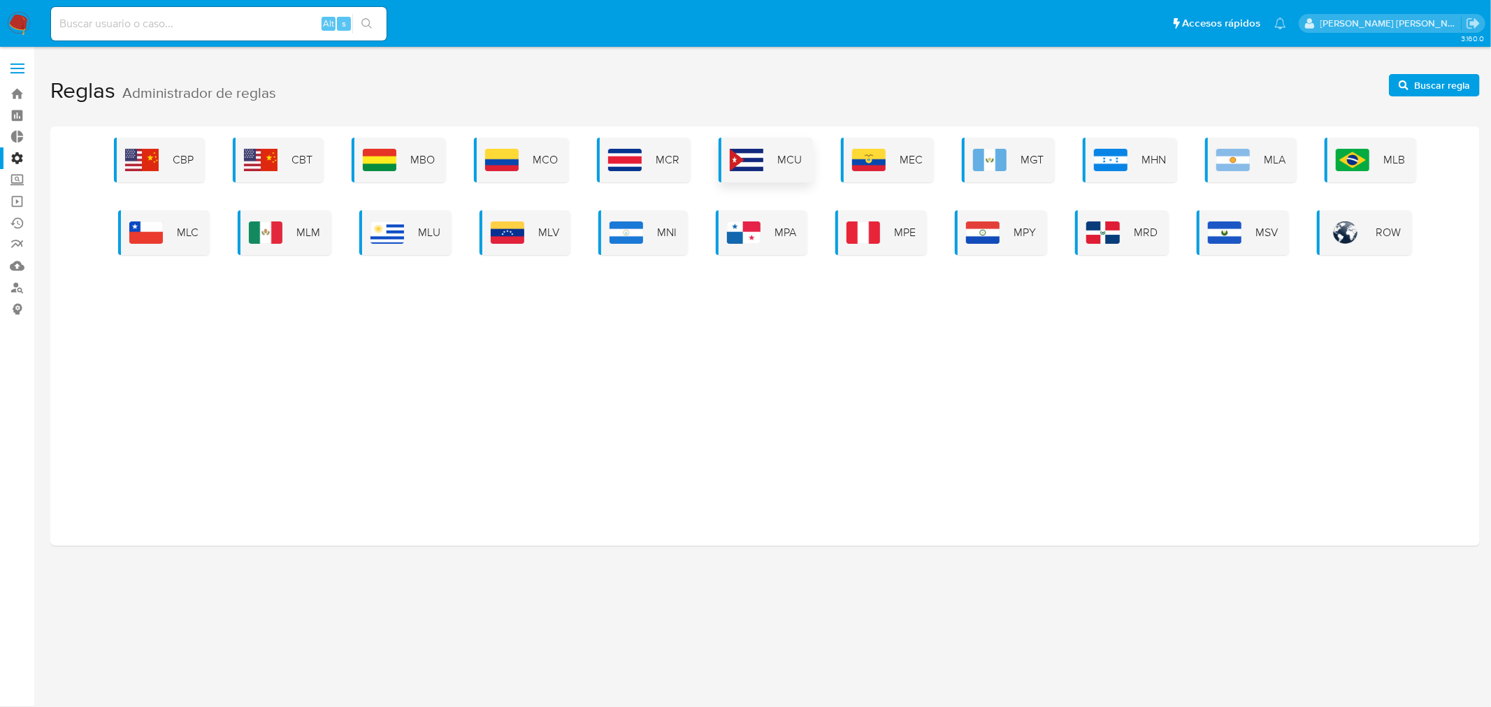
click at [530, 152] on div "MCO" at bounding box center [521, 160] width 95 height 45
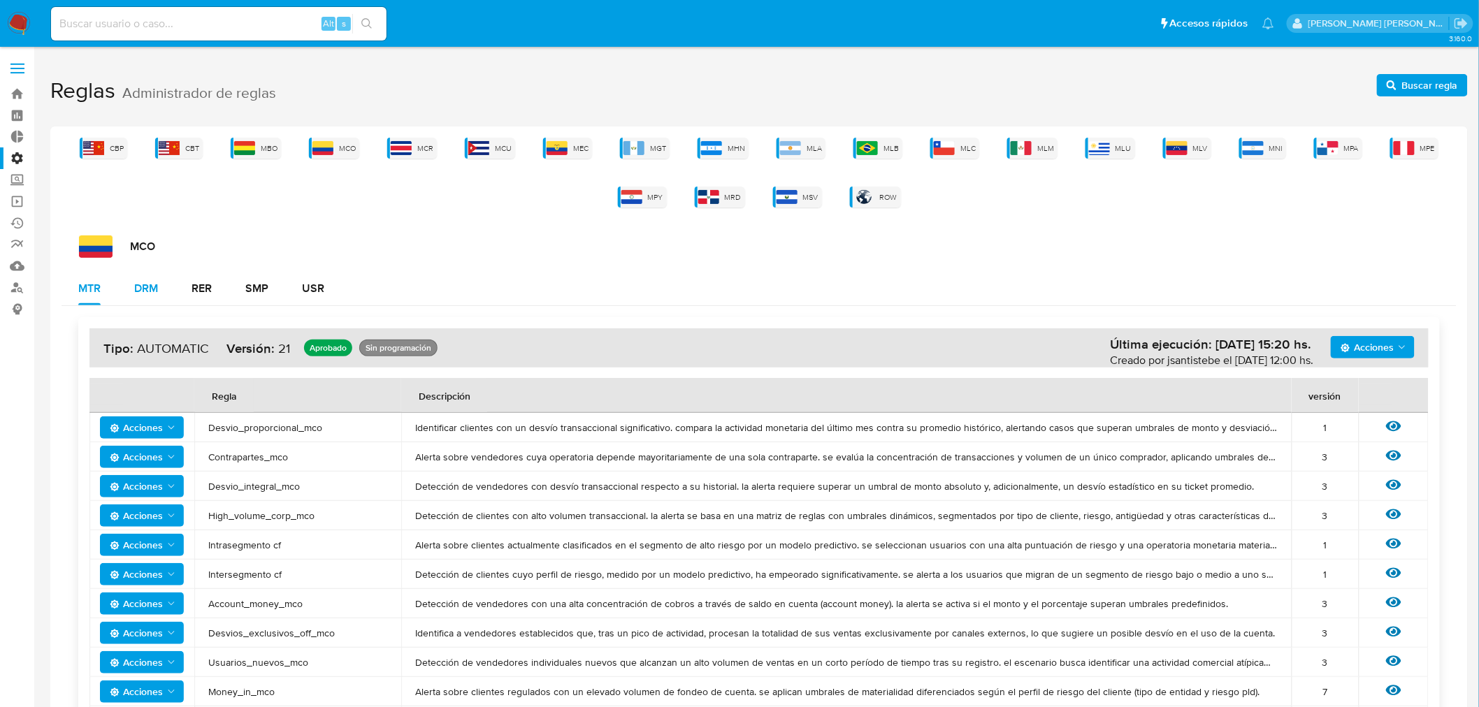
click at [144, 294] on div "DRM" at bounding box center [146, 288] width 24 height 11
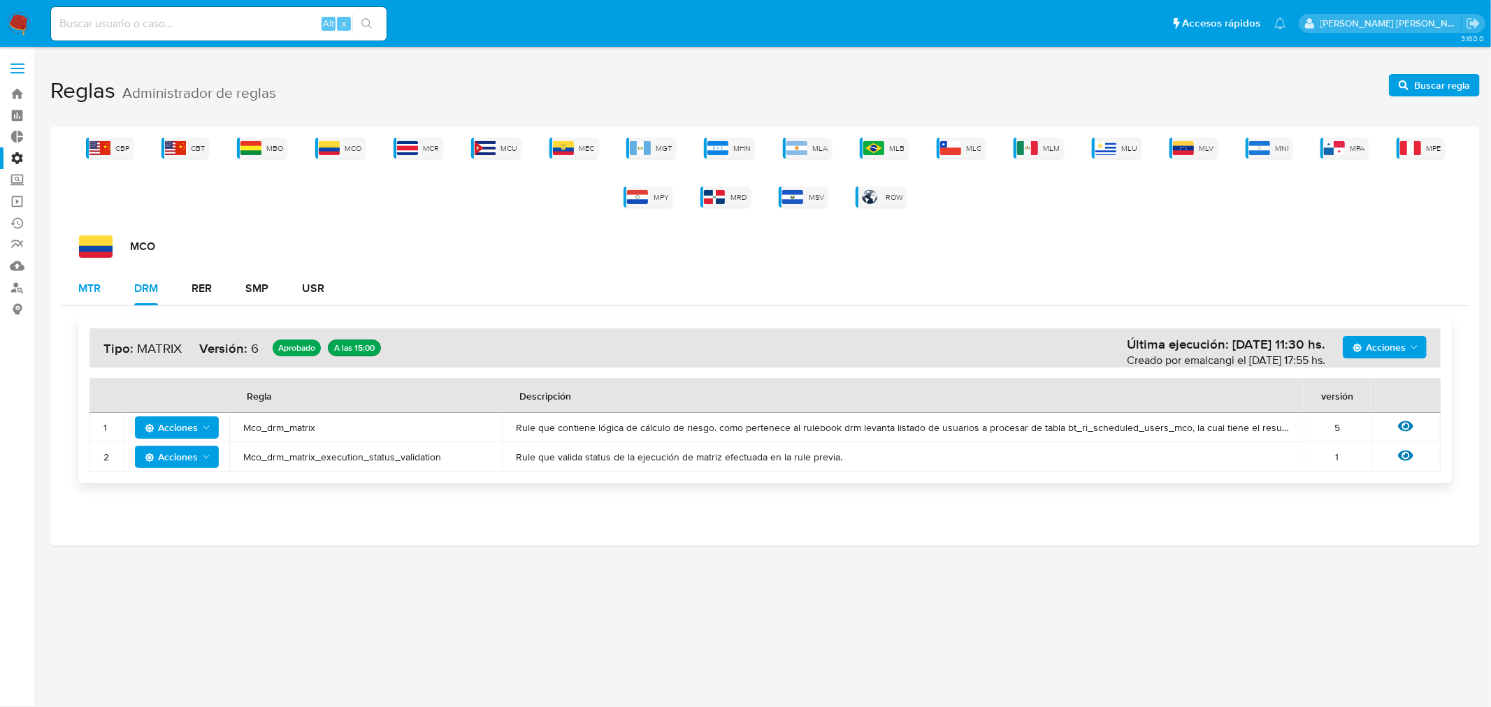
click at [101, 272] on button "MTR" at bounding box center [90, 289] width 56 height 34
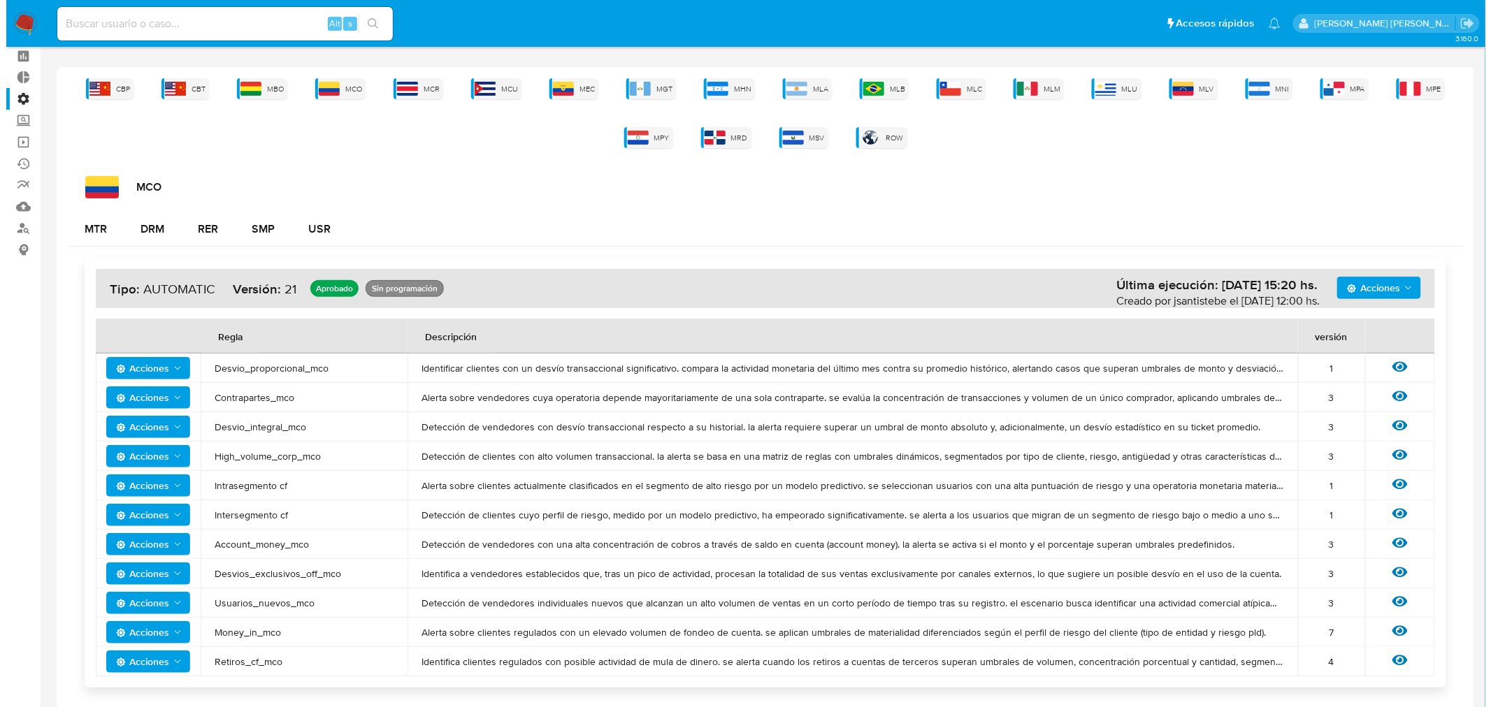
scroll to position [121, 0]
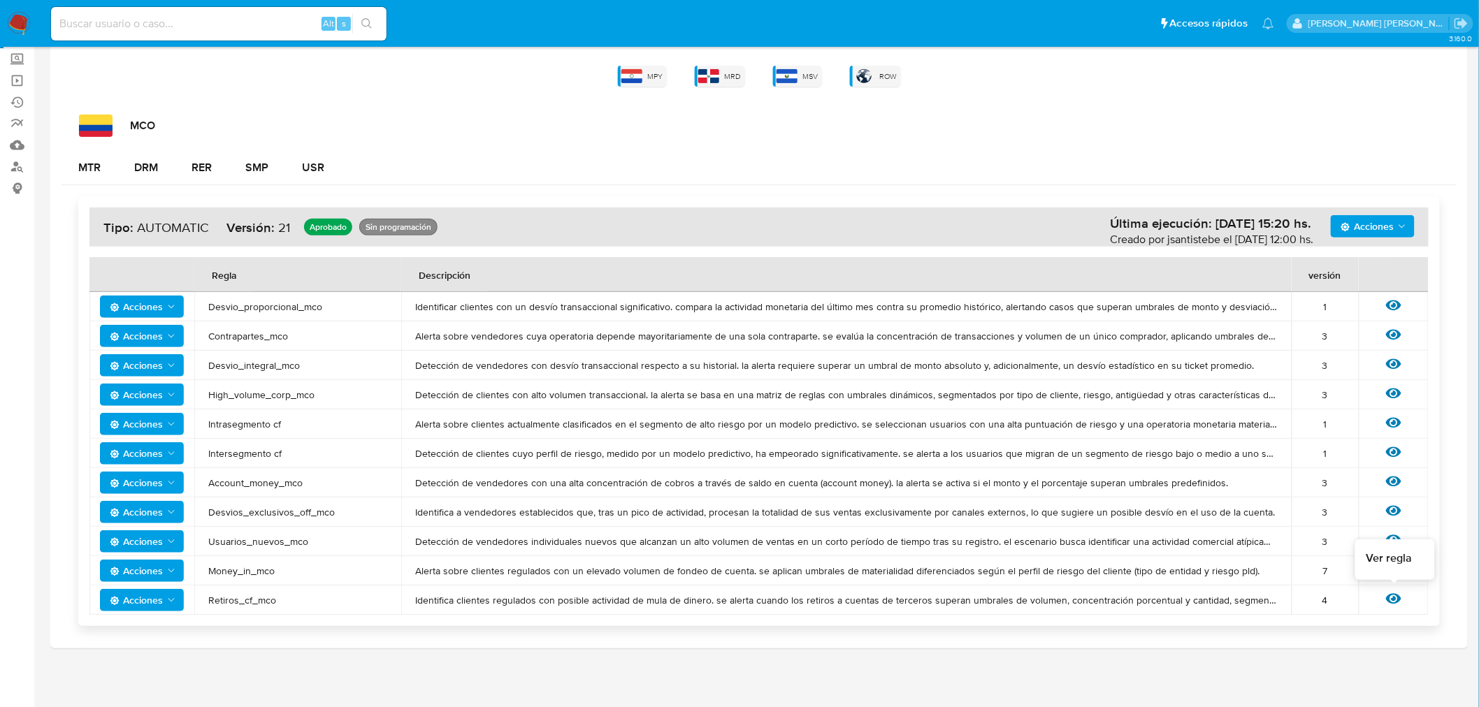
click at [1398, 598] on icon at bounding box center [1393, 598] width 15 height 15
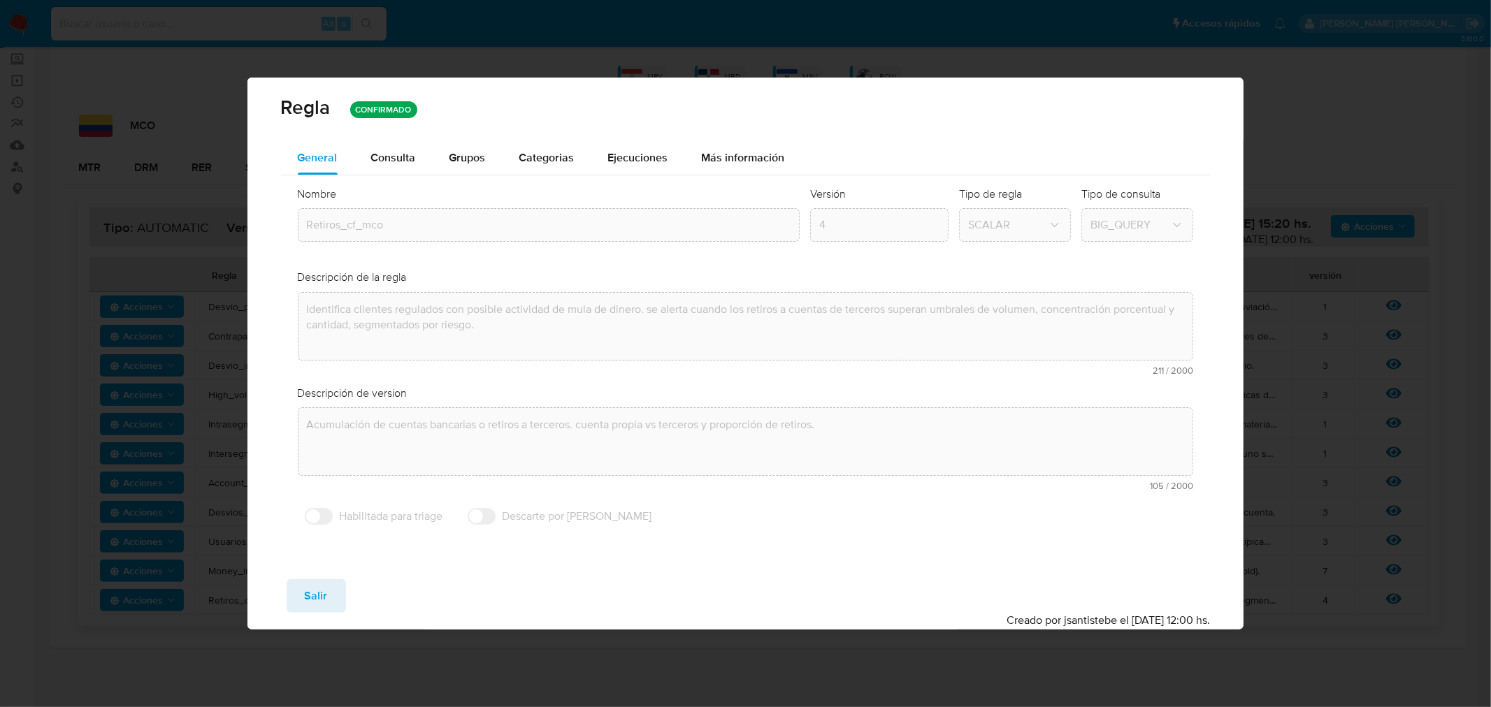
click at [408, 147] on div "Consulta" at bounding box center [393, 158] width 45 height 34
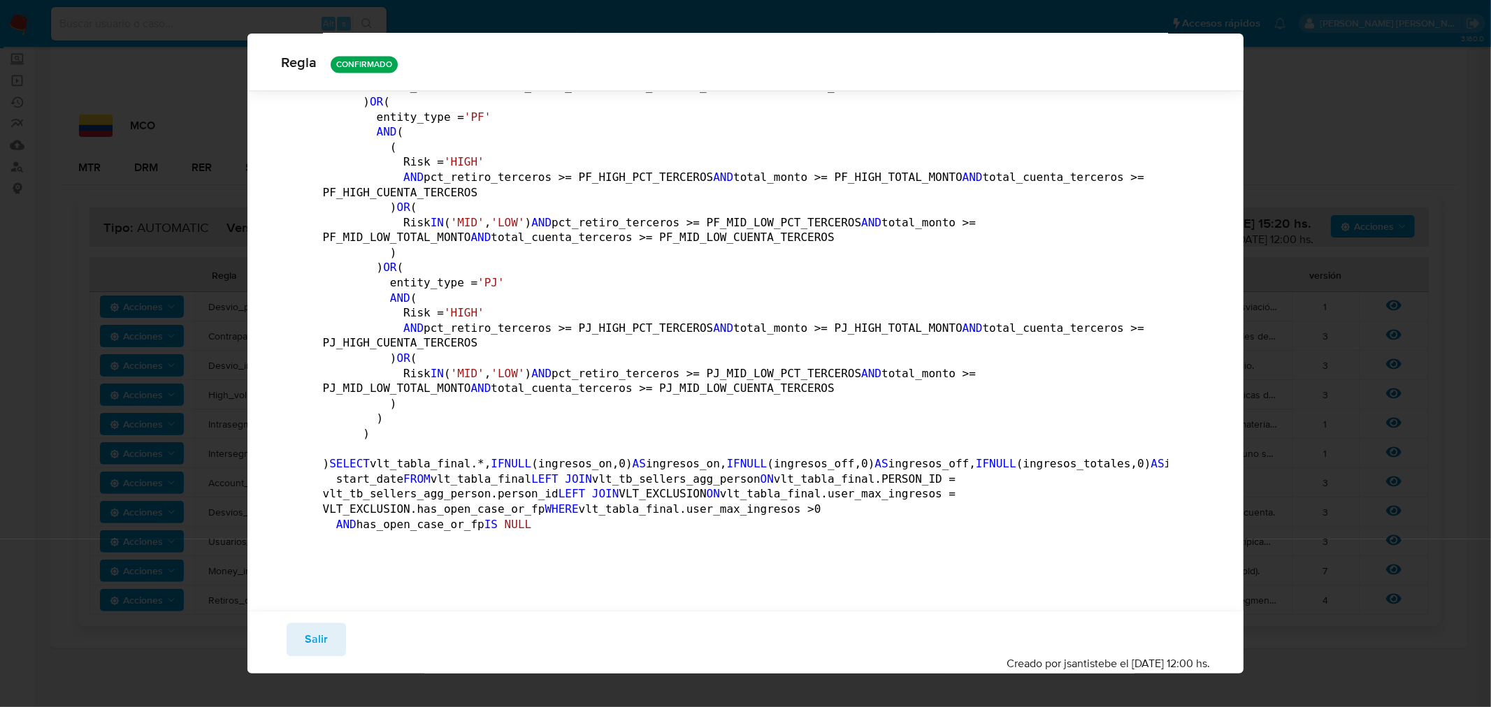
scroll to position [6485, 0]
click at [332, 658] on div "Guardar Salir Simular Confirmar Creado por jsantistebe el [DATE] 12:00 hs." at bounding box center [745, 643] width 997 height 62
click at [301, 637] on button "Salir" at bounding box center [316, 641] width 59 height 34
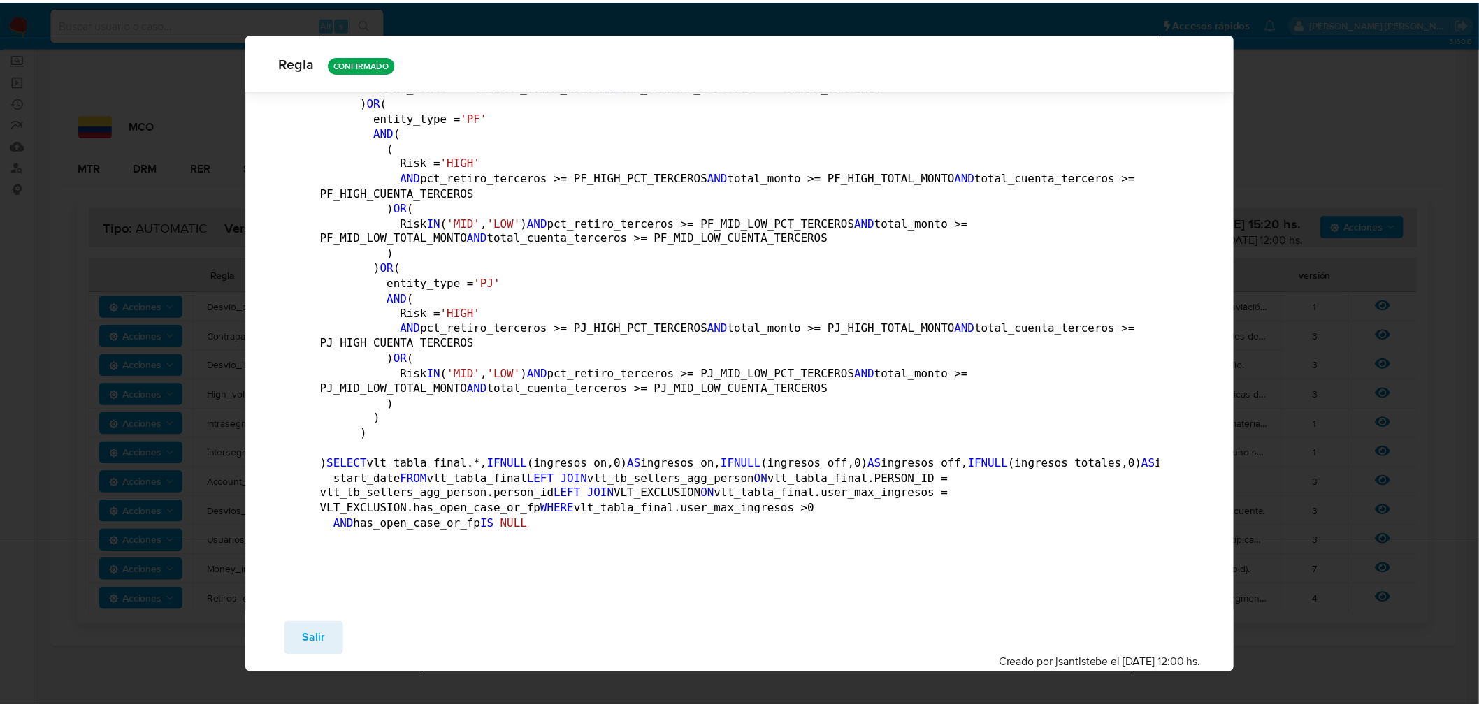
scroll to position [0, 0]
